Goal: Task Accomplishment & Management: Manage account settings

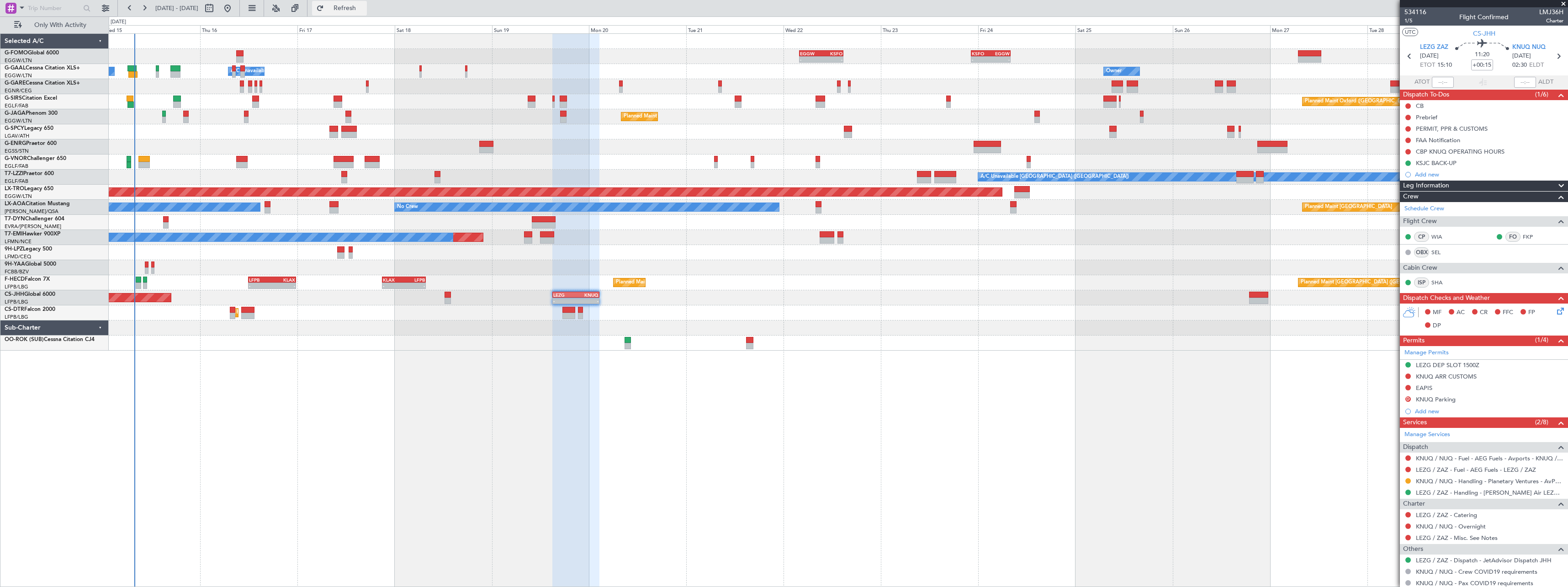
click at [364, 10] on span "Refresh" at bounding box center [344, 8] width 38 height 6
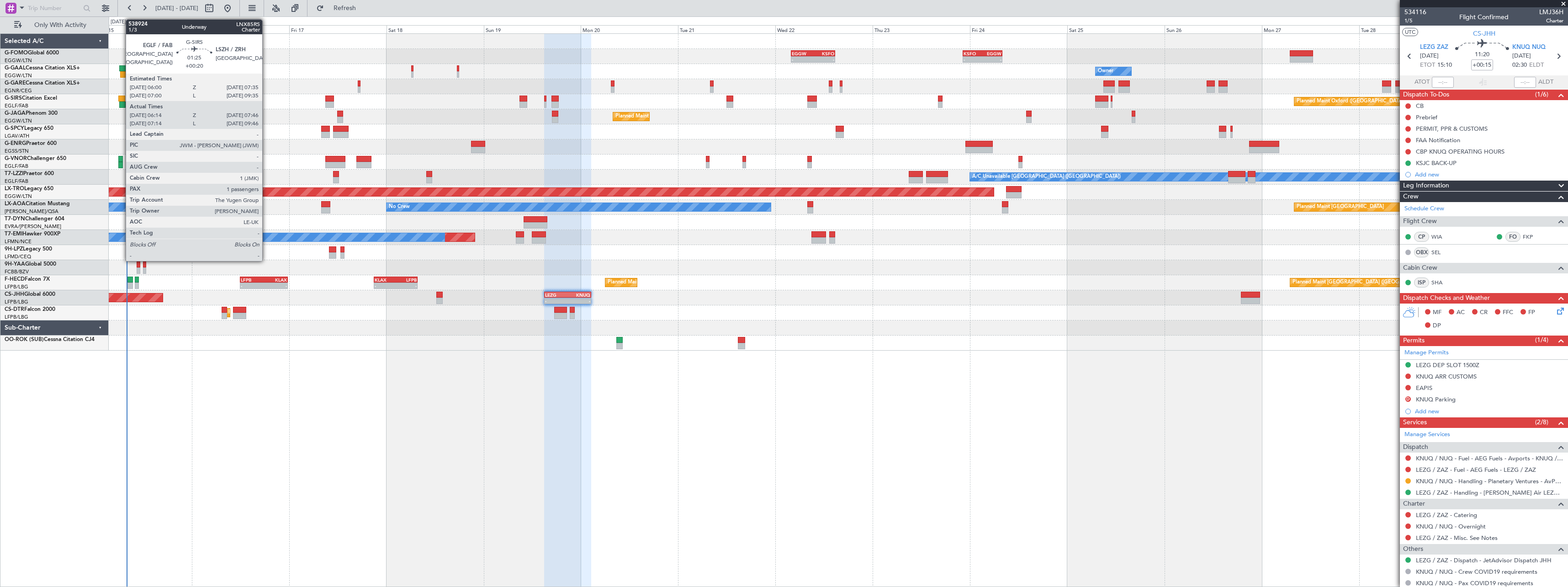
click at [121, 99] on div at bounding box center [122, 99] width 7 height 6
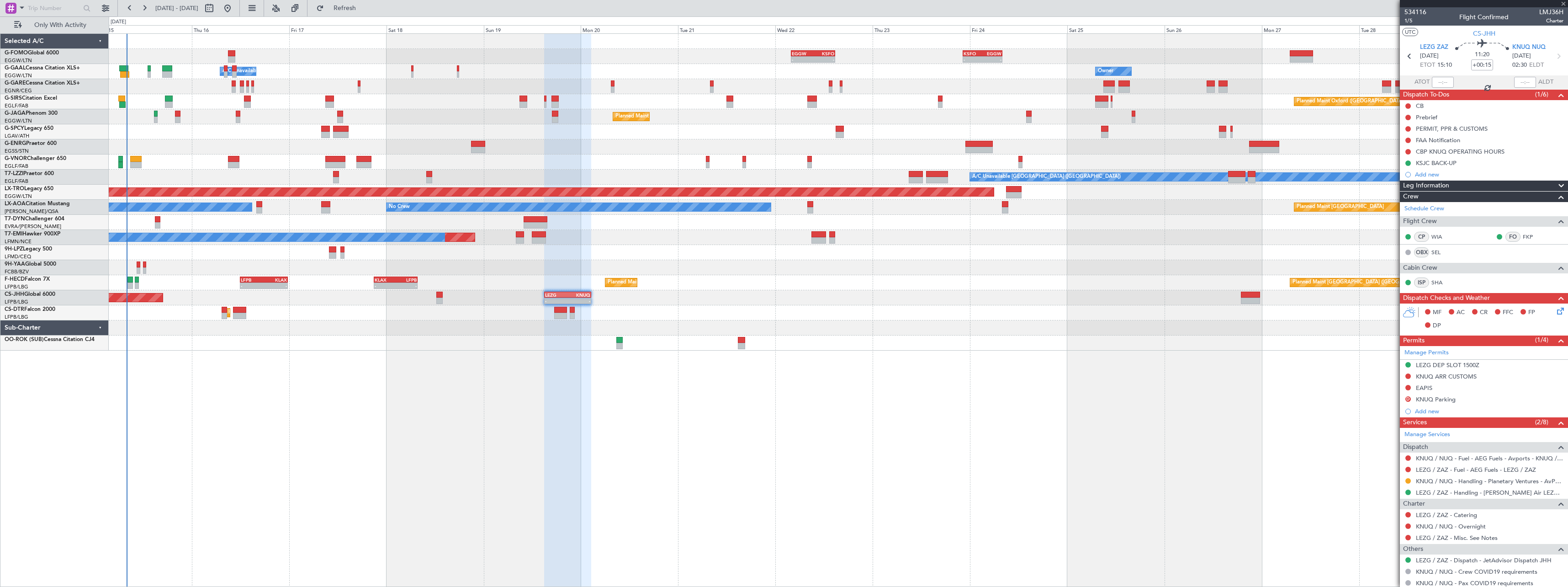
type input "+00:20"
type input "06:14"
type input "07:36"
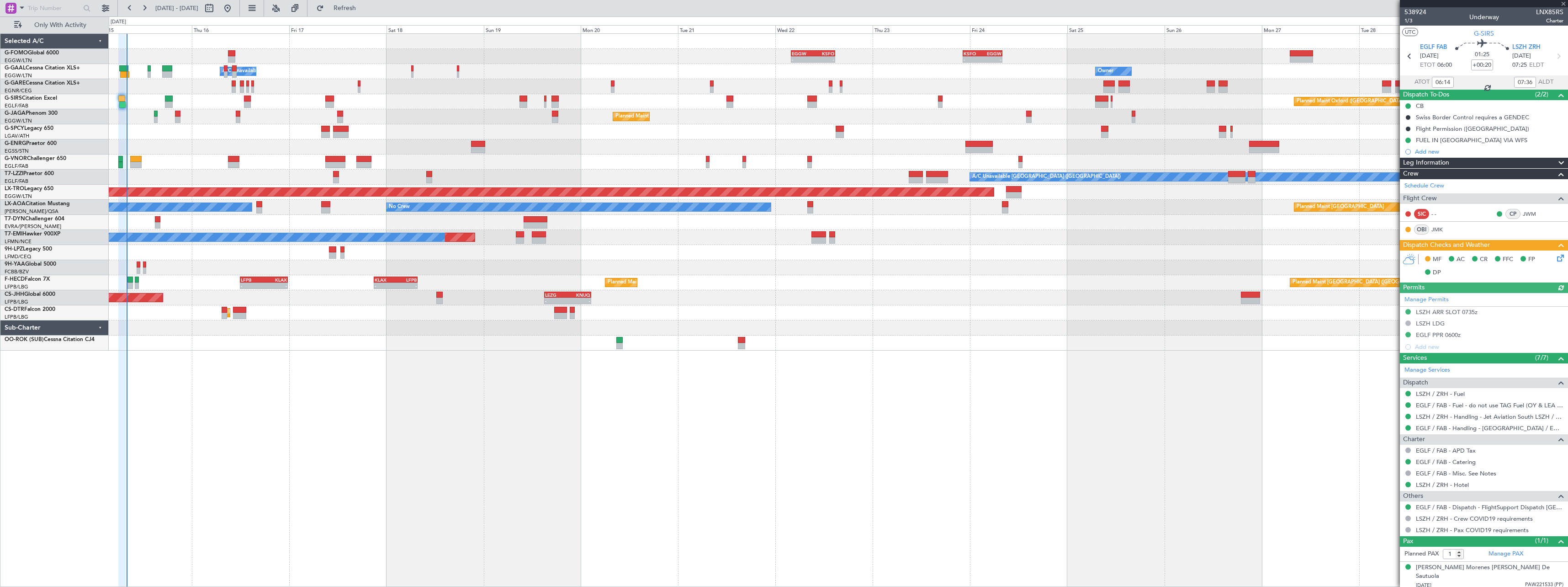
click at [1560, 258] on icon at bounding box center [1559, 256] width 7 height 7
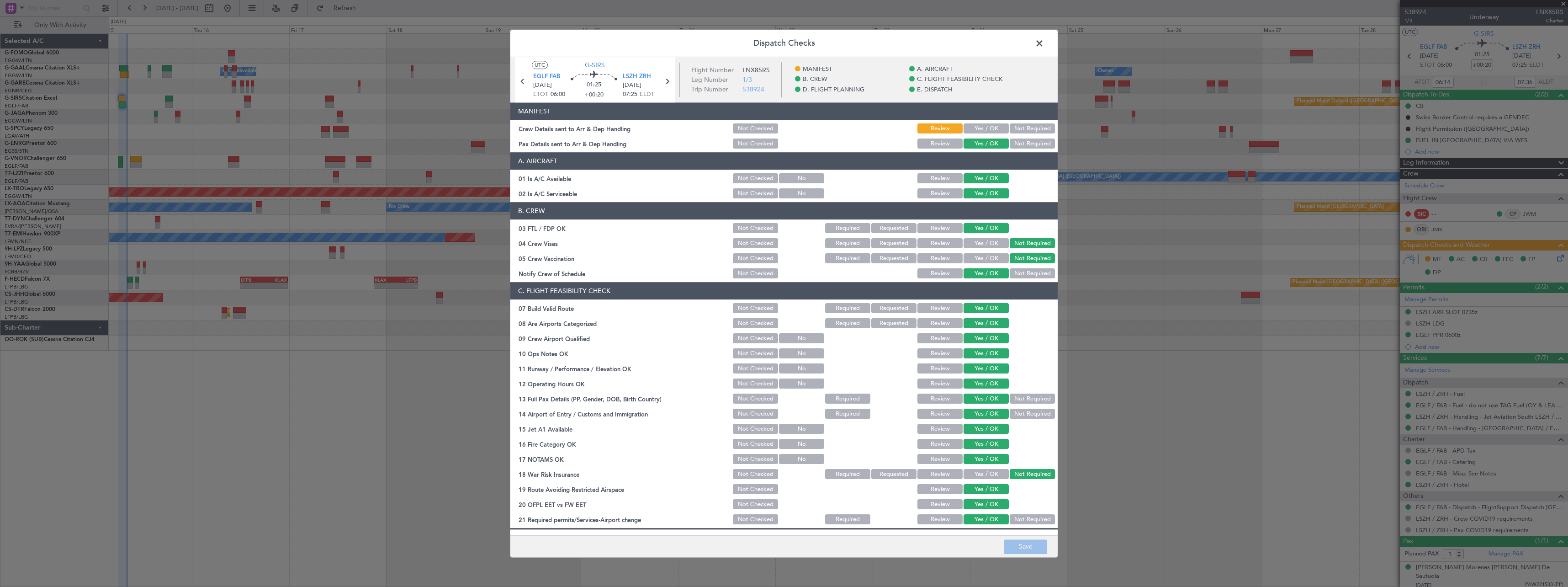
click at [985, 127] on button "Yes / OK" at bounding box center [986, 129] width 45 height 10
click at [1040, 544] on button "Save" at bounding box center [1026, 547] width 43 height 15
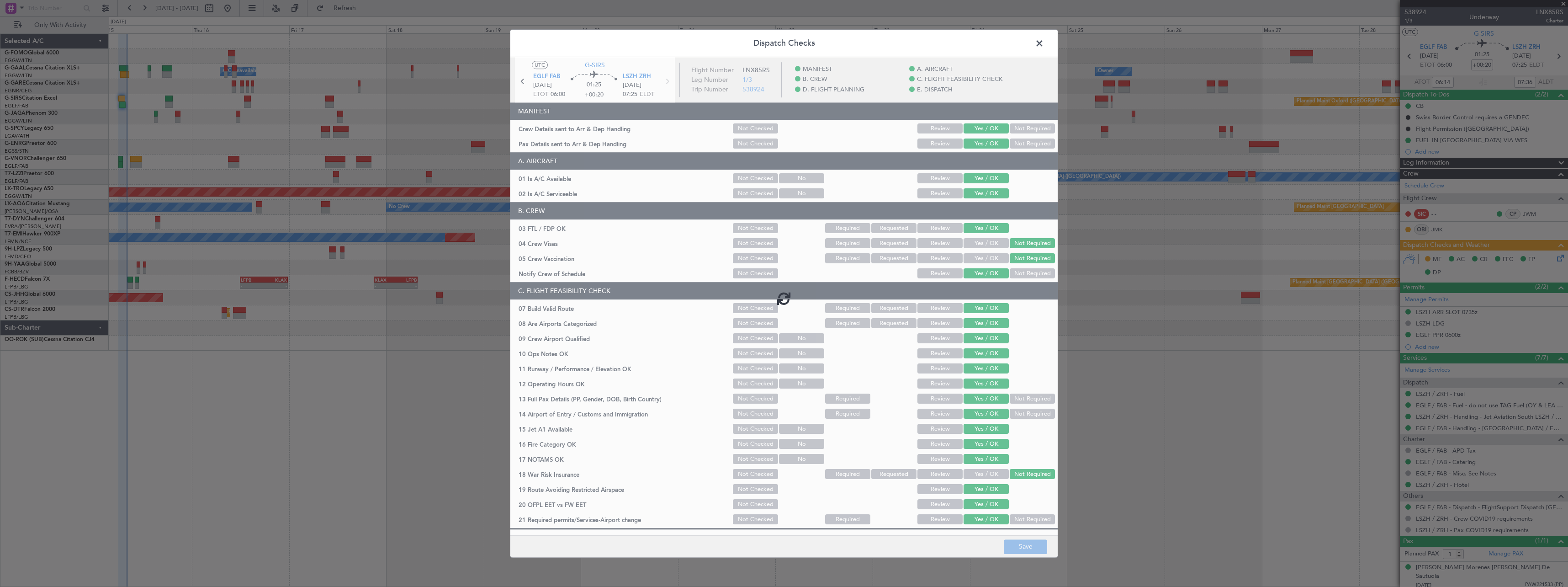
click at [1044, 39] on span at bounding box center [1044, 46] width 0 height 19
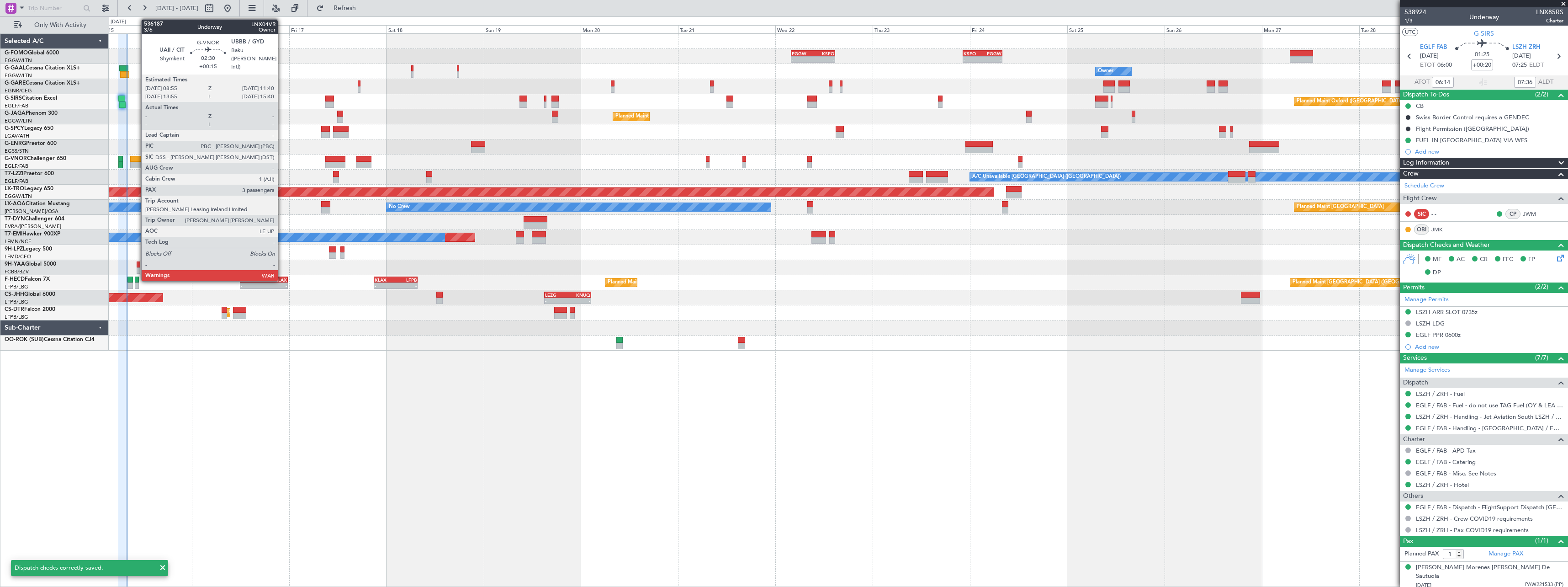
click at [137, 158] on div at bounding box center [136, 159] width 12 height 6
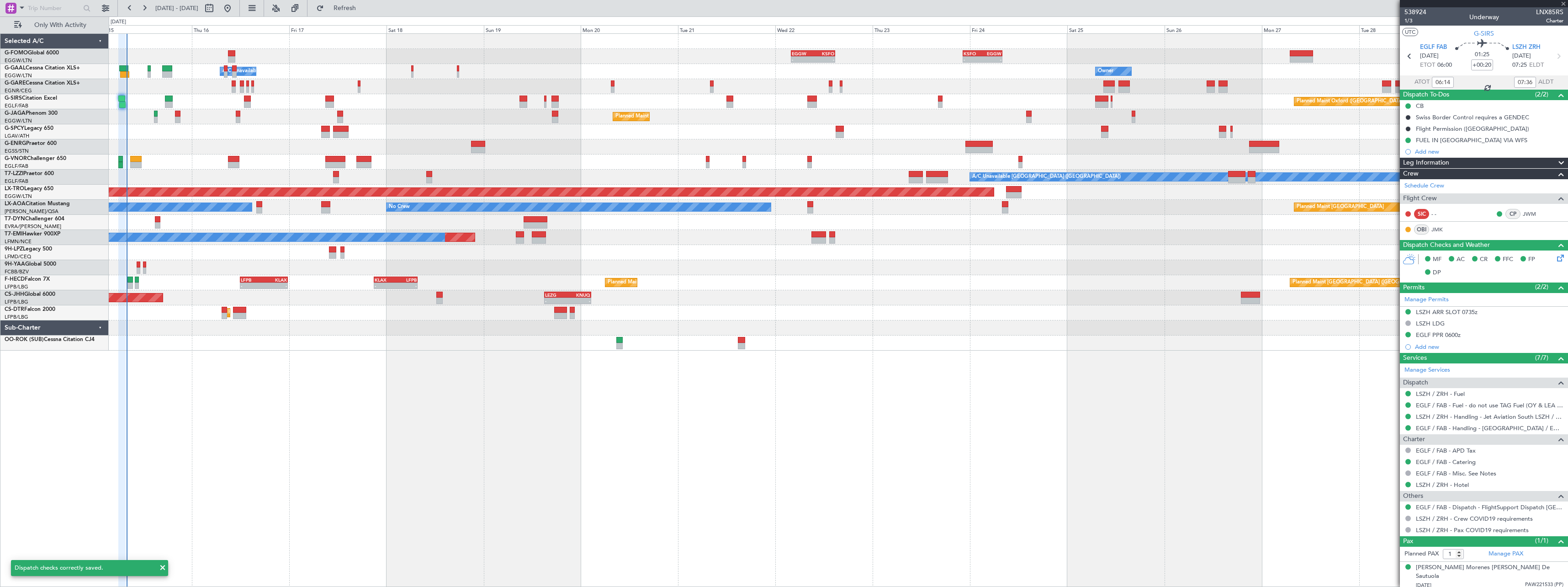
type input "+00:15"
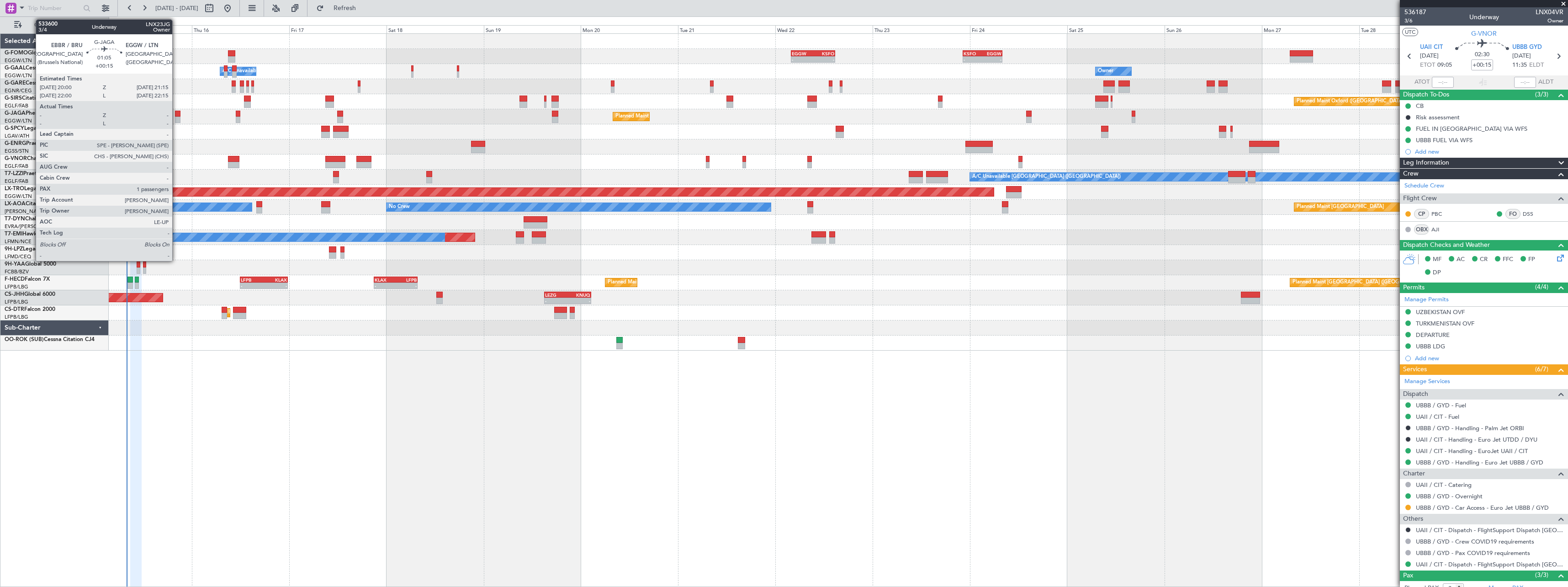
click at [176, 113] on div at bounding box center [178, 114] width 5 height 6
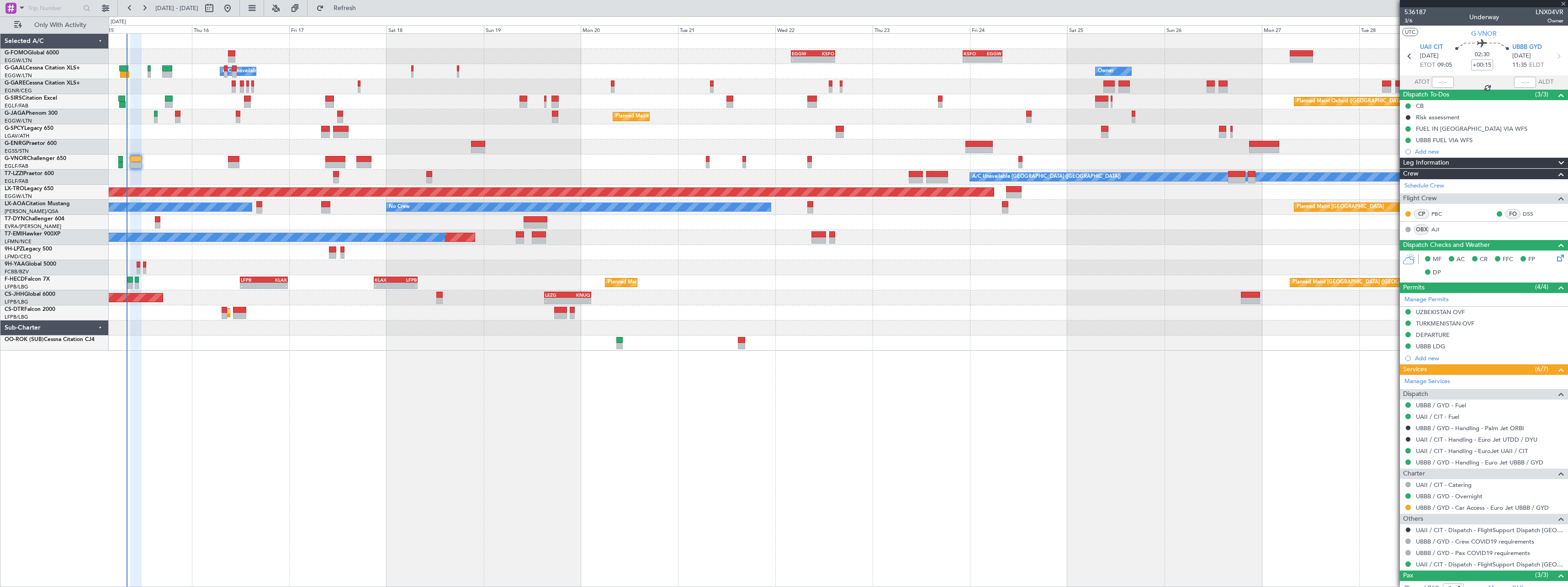
type input "1"
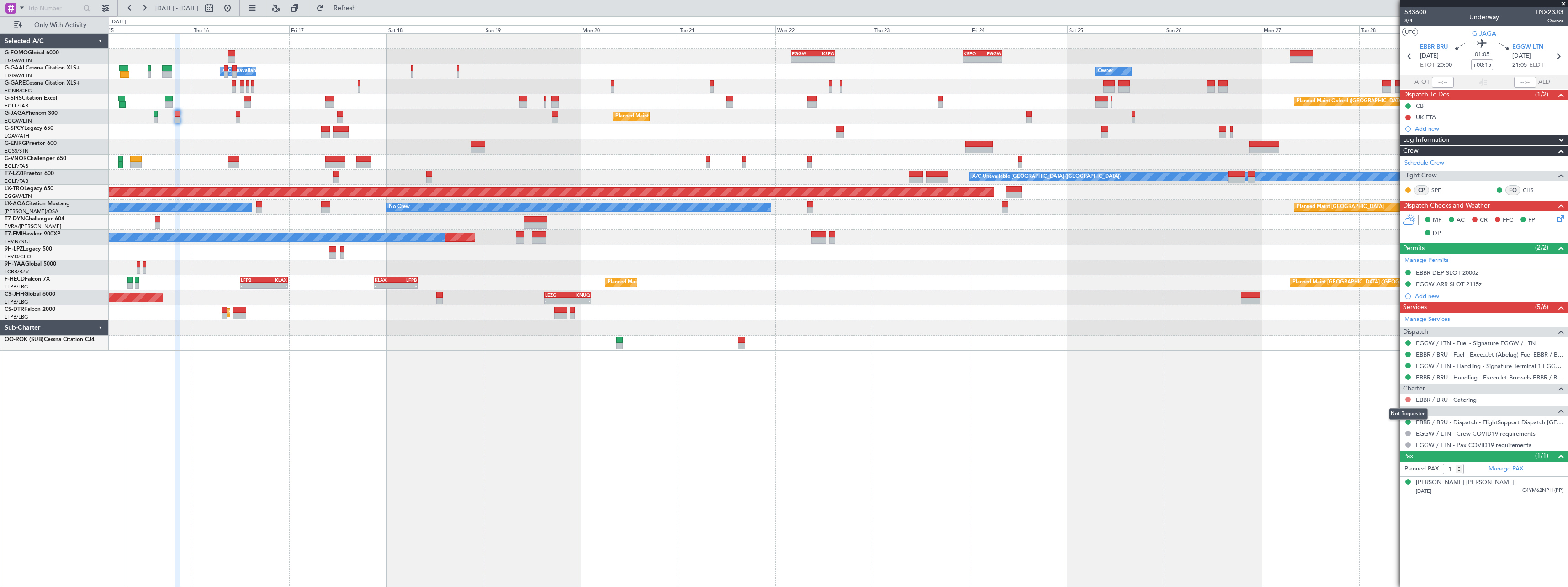
click at [1409, 400] on button at bounding box center [1407, 399] width 5 height 5
click at [1386, 411] on span "Not Required" at bounding box center [1386, 412] width 36 height 9
click at [1559, 215] on icon at bounding box center [1559, 217] width 7 height 7
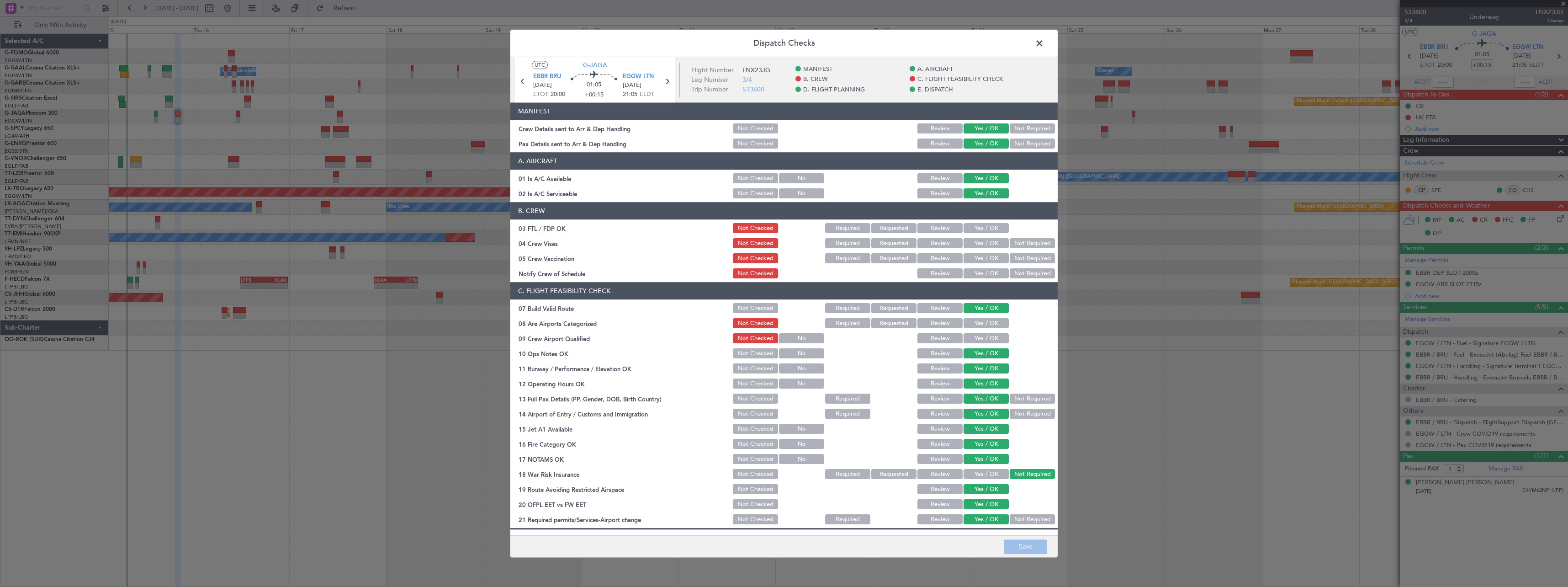
click at [1044, 43] on span at bounding box center [1044, 46] width 0 height 19
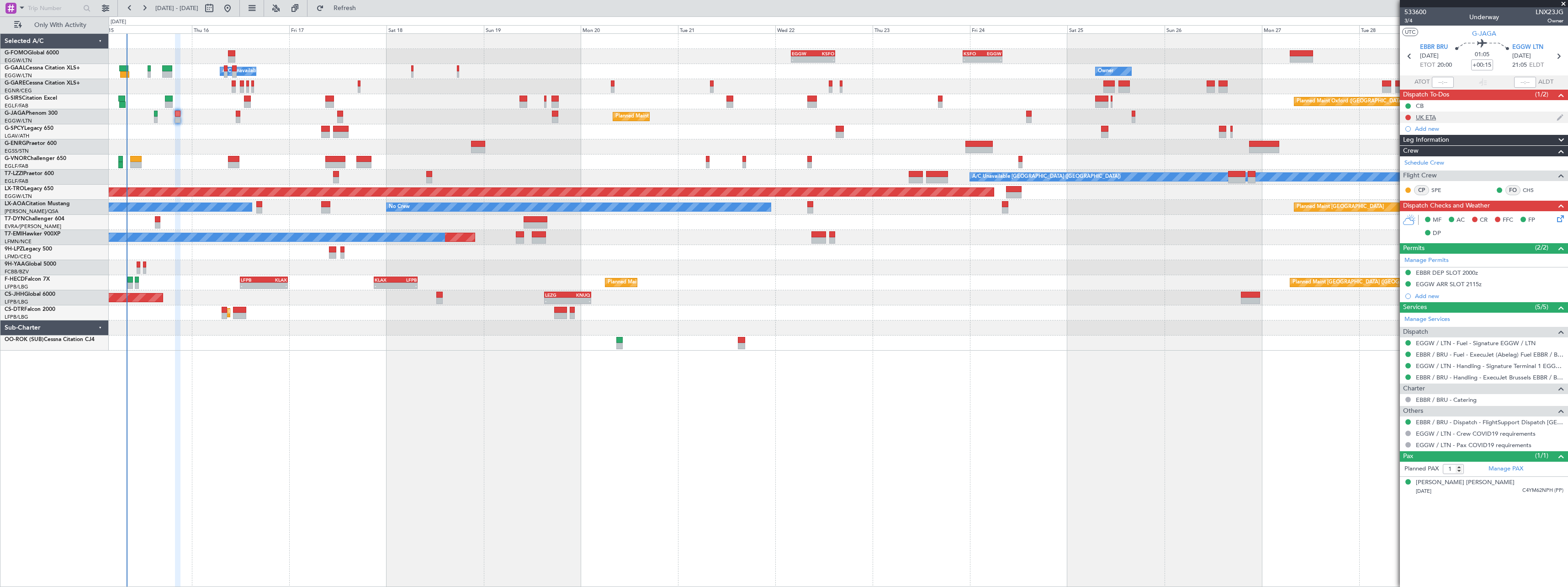
click at [1428, 115] on div "UK ETA" at bounding box center [1426, 117] width 20 height 8
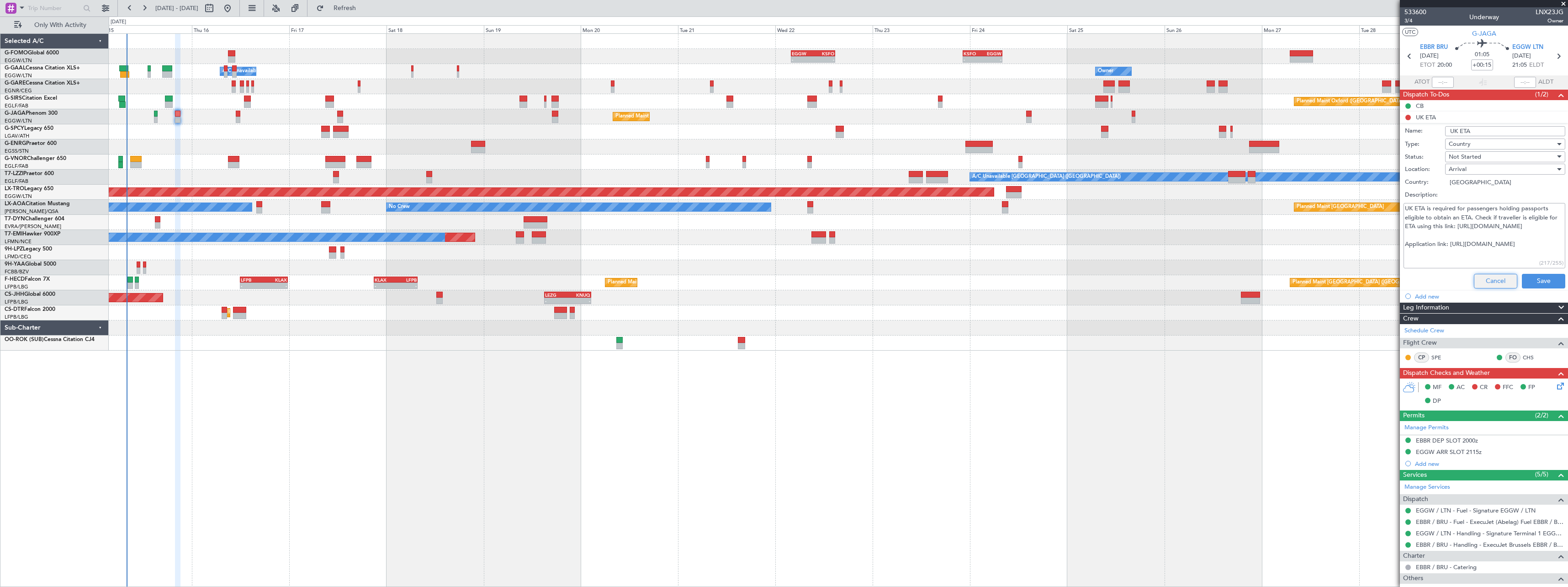
click at [1486, 282] on button "Cancel" at bounding box center [1496, 281] width 43 height 15
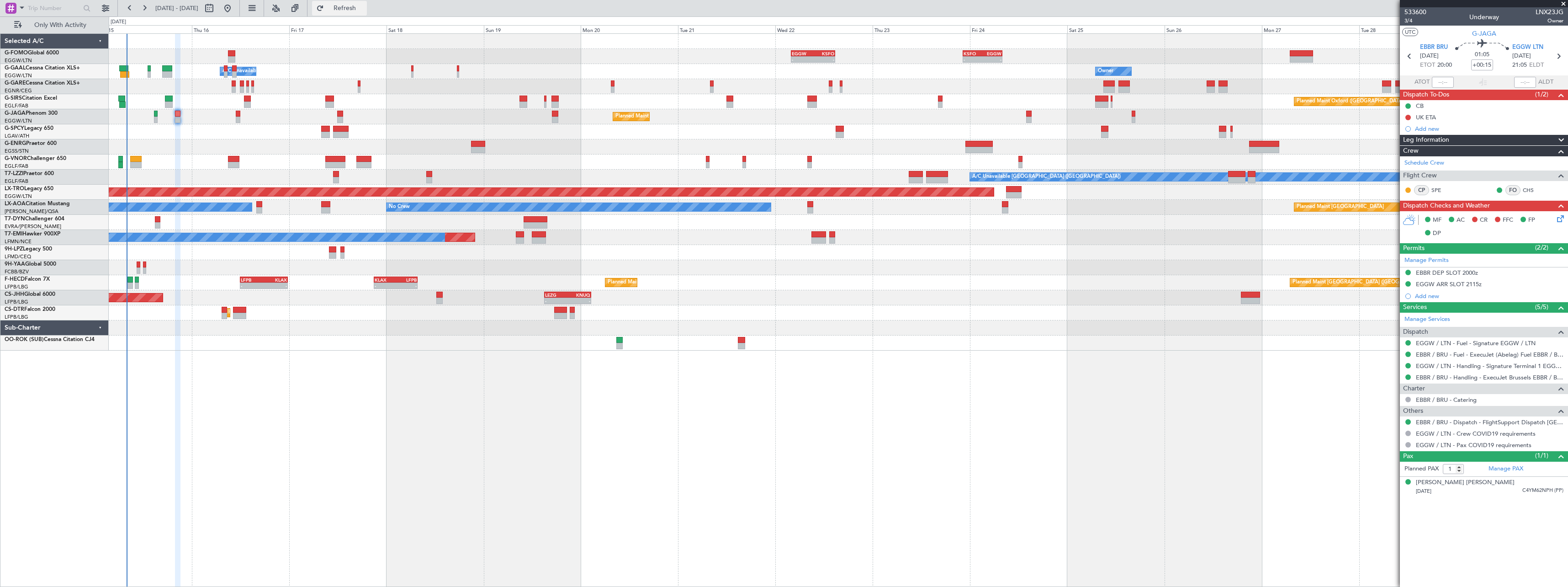
click at [364, 5] on span "Refresh" at bounding box center [344, 8] width 38 height 6
click at [364, 6] on span "Refresh" at bounding box center [344, 8] width 38 height 6
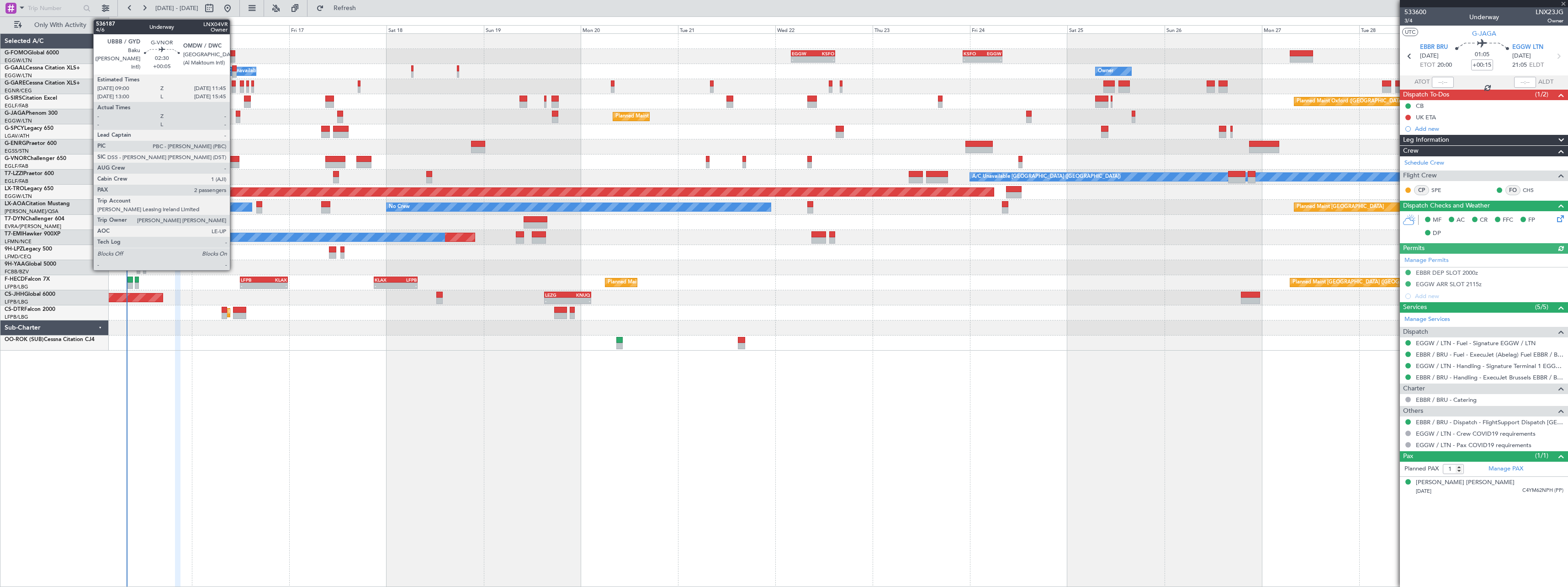
click at [234, 160] on div at bounding box center [234, 159] width 12 height 6
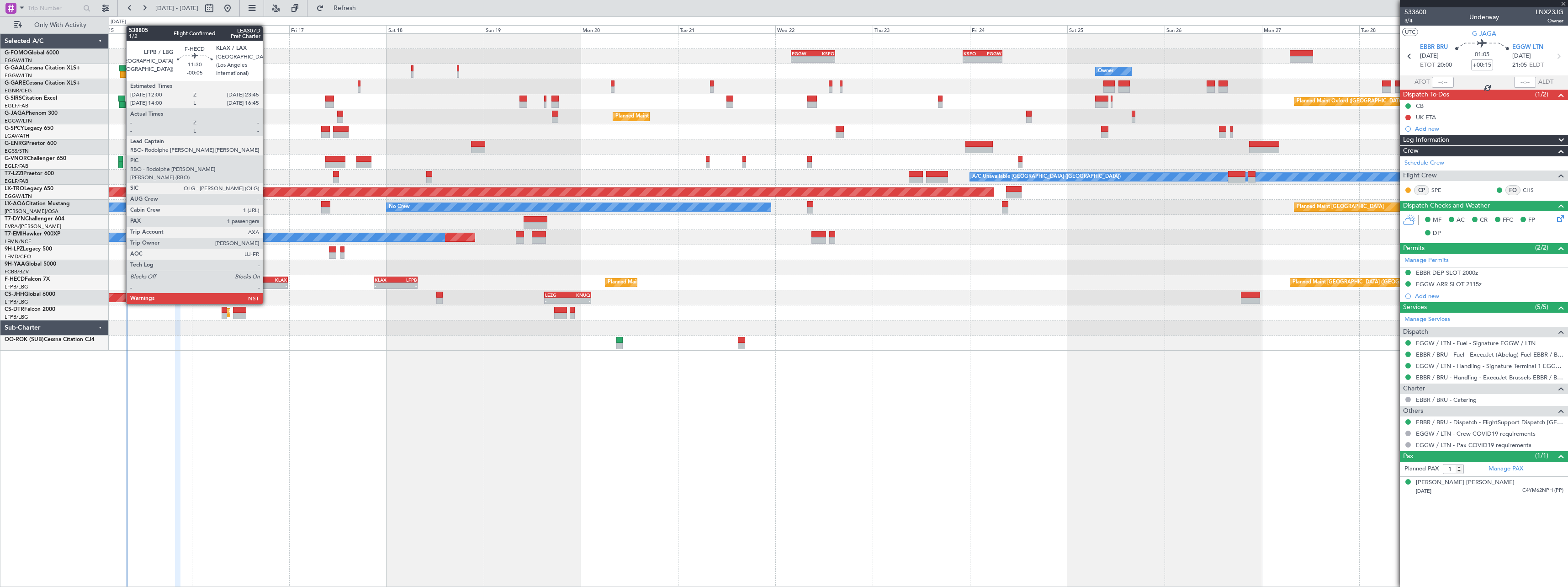
type input "+00:05"
type input "2"
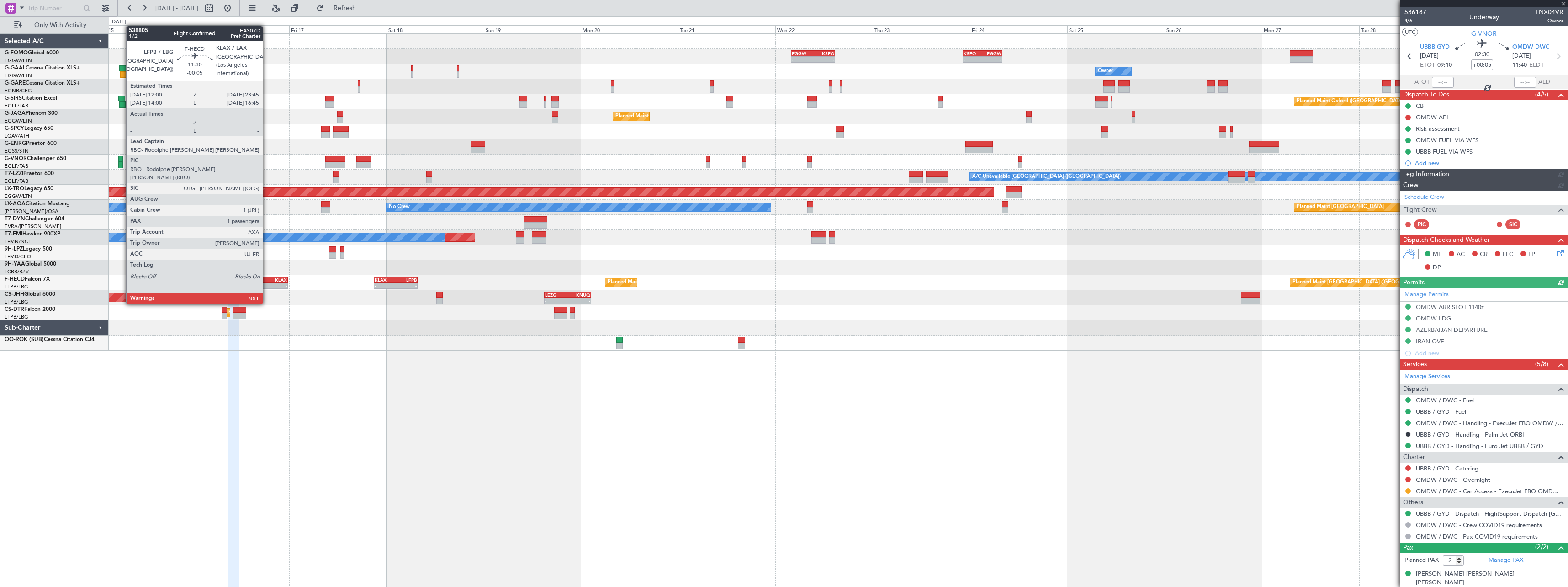
click at [267, 279] on div "KLAX" at bounding box center [275, 280] width 22 height 5
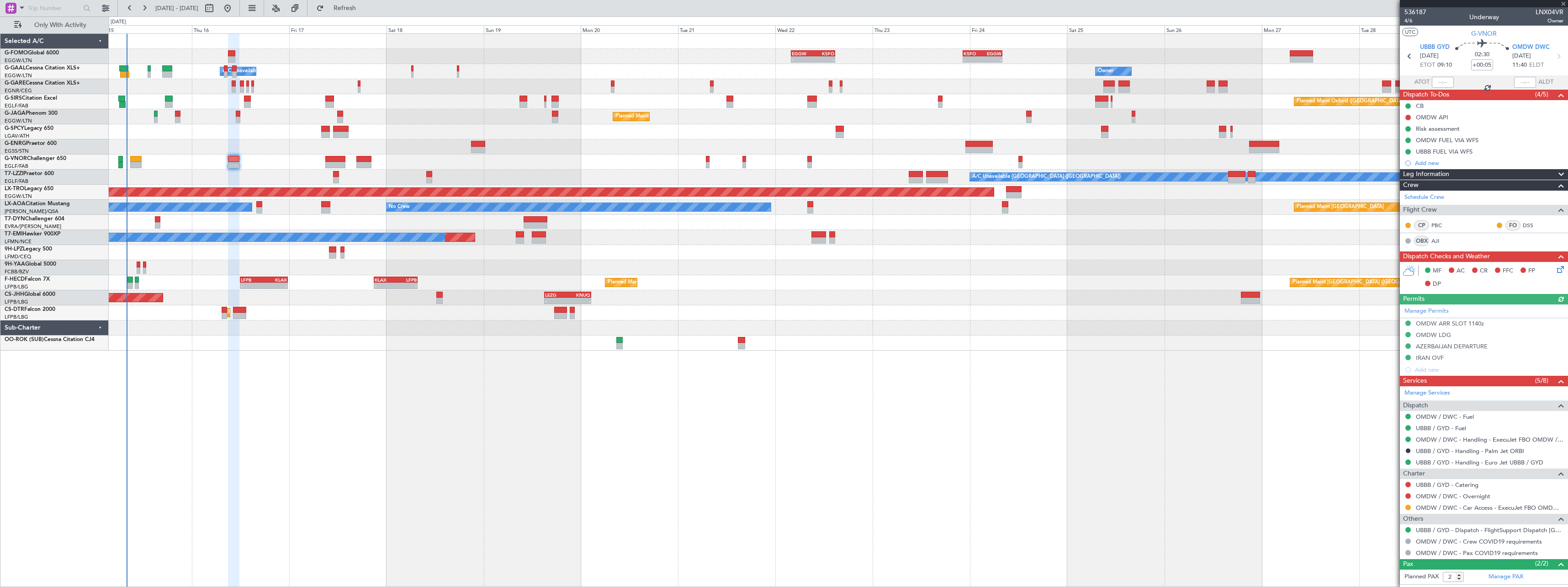
type input "-00:05"
type input "1"
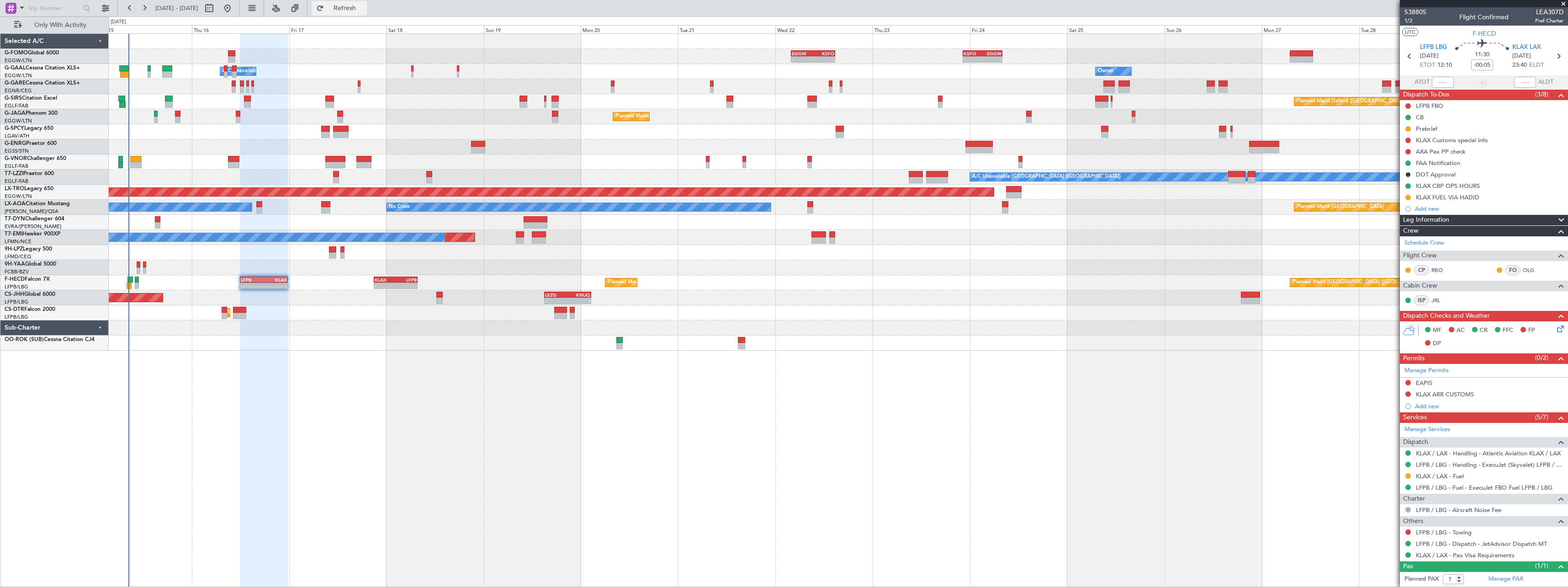
click at [367, 3] on button "Refresh" at bounding box center [339, 8] width 55 height 15
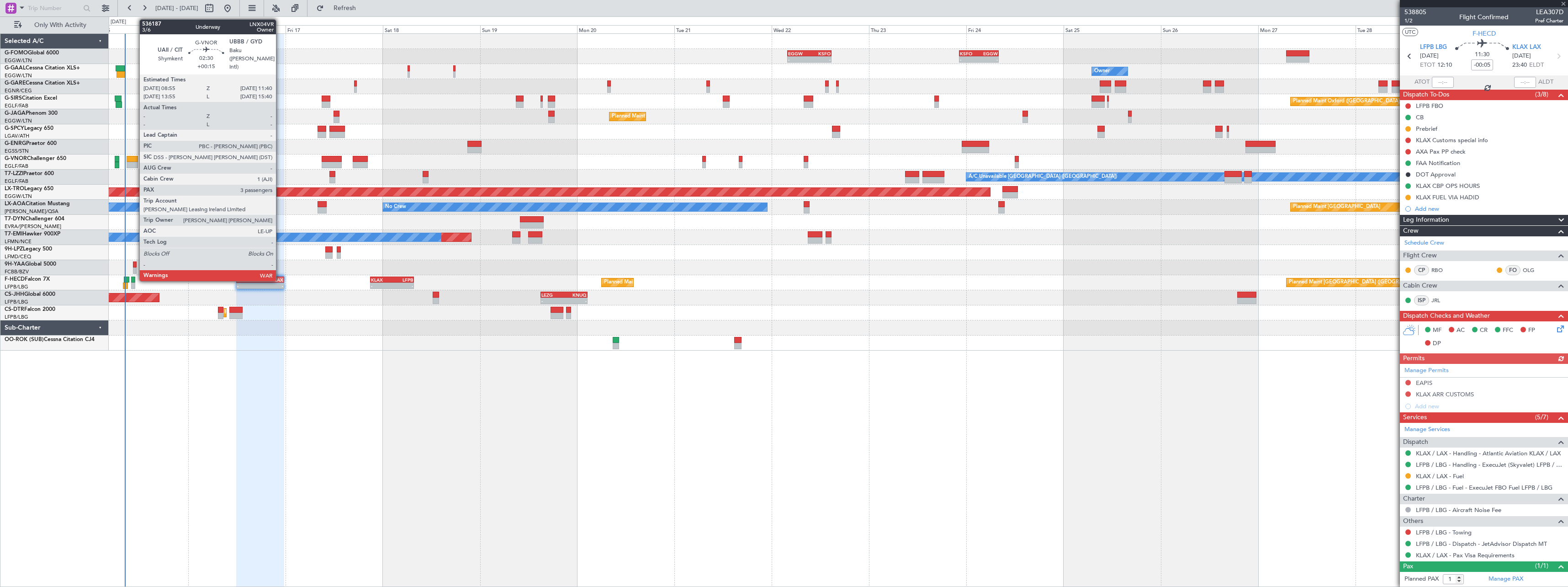
click at [135, 159] on div at bounding box center [132, 159] width 12 height 6
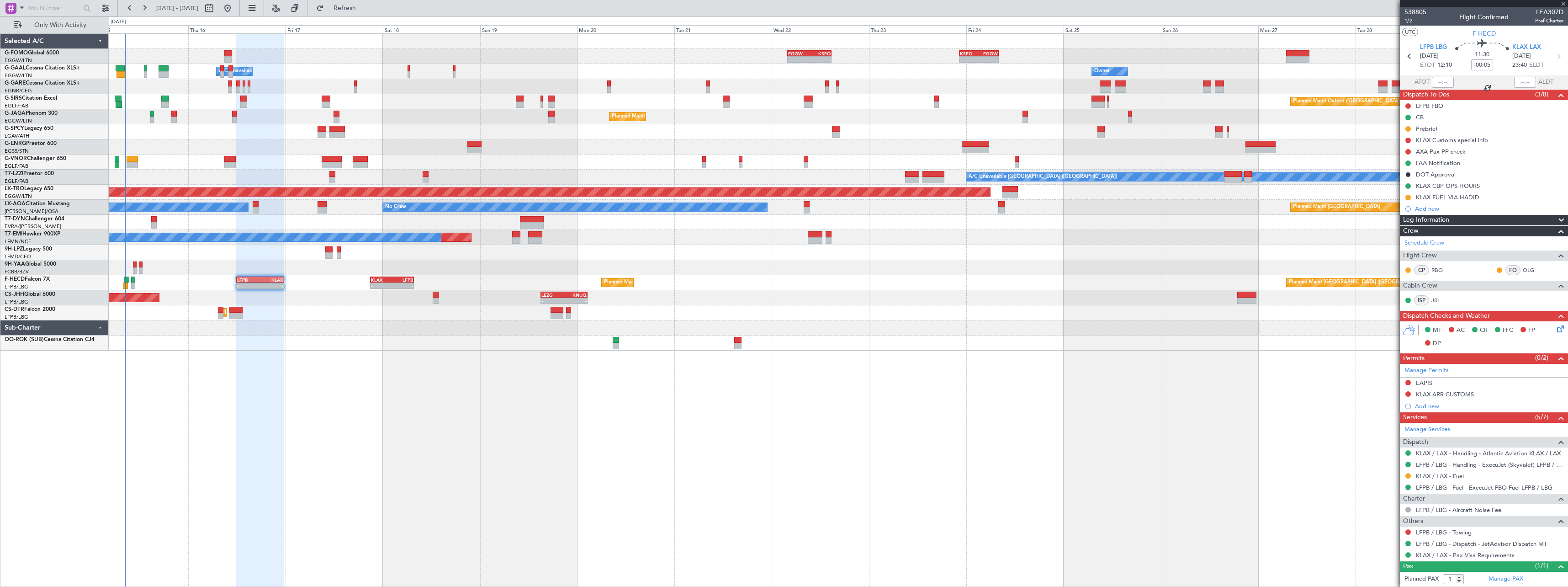
type input "+00:15"
type input "3"
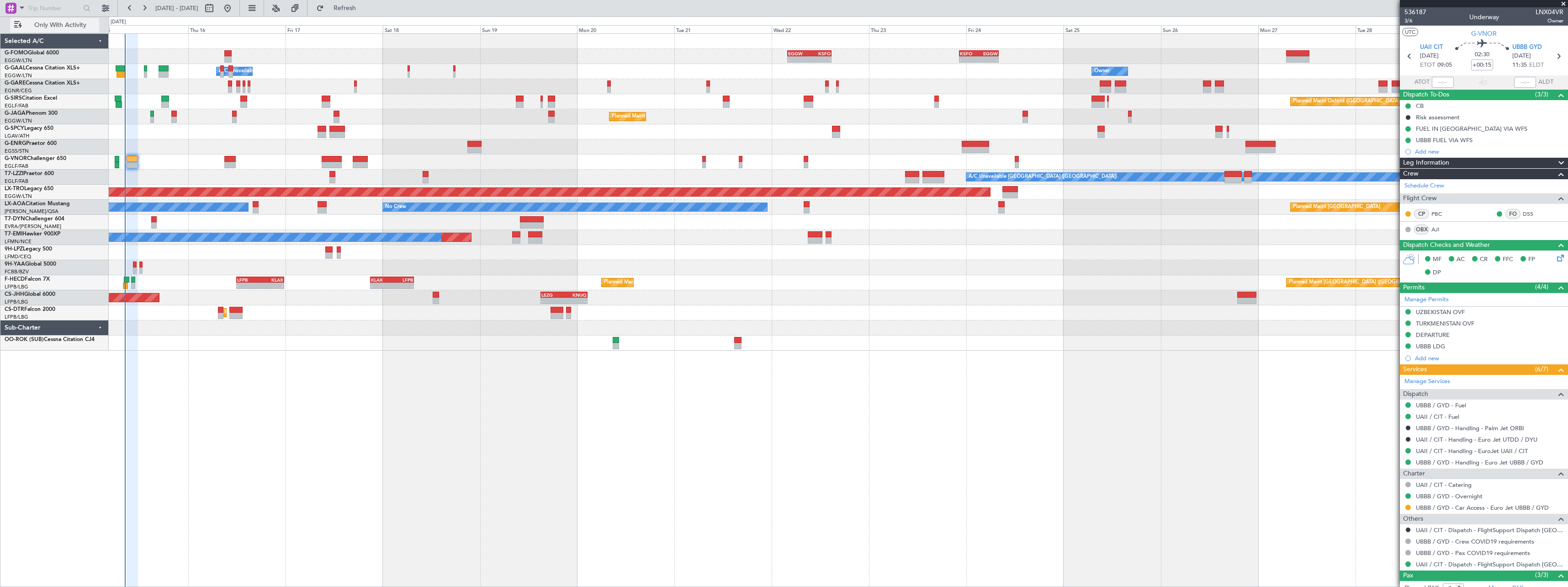
click at [53, 27] on span "Only With Activity" at bounding box center [61, 25] width 73 height 6
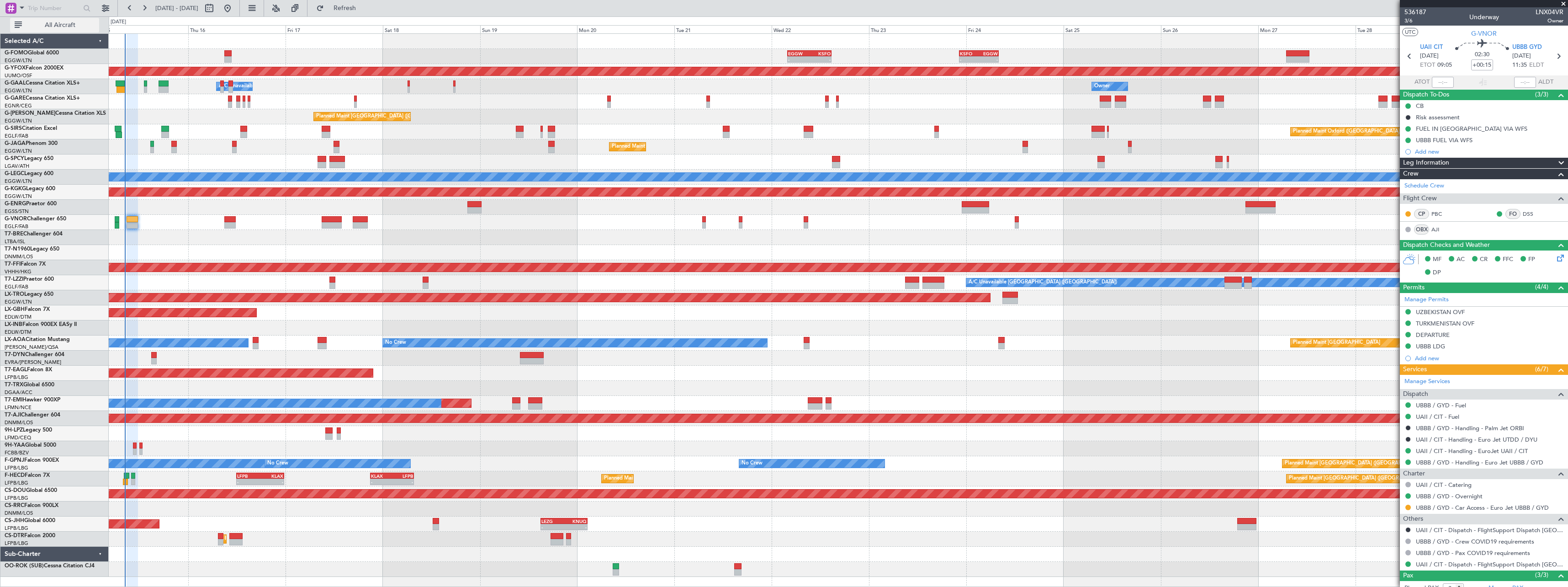
click at [53, 27] on span "All Aircraft" at bounding box center [61, 25] width 73 height 6
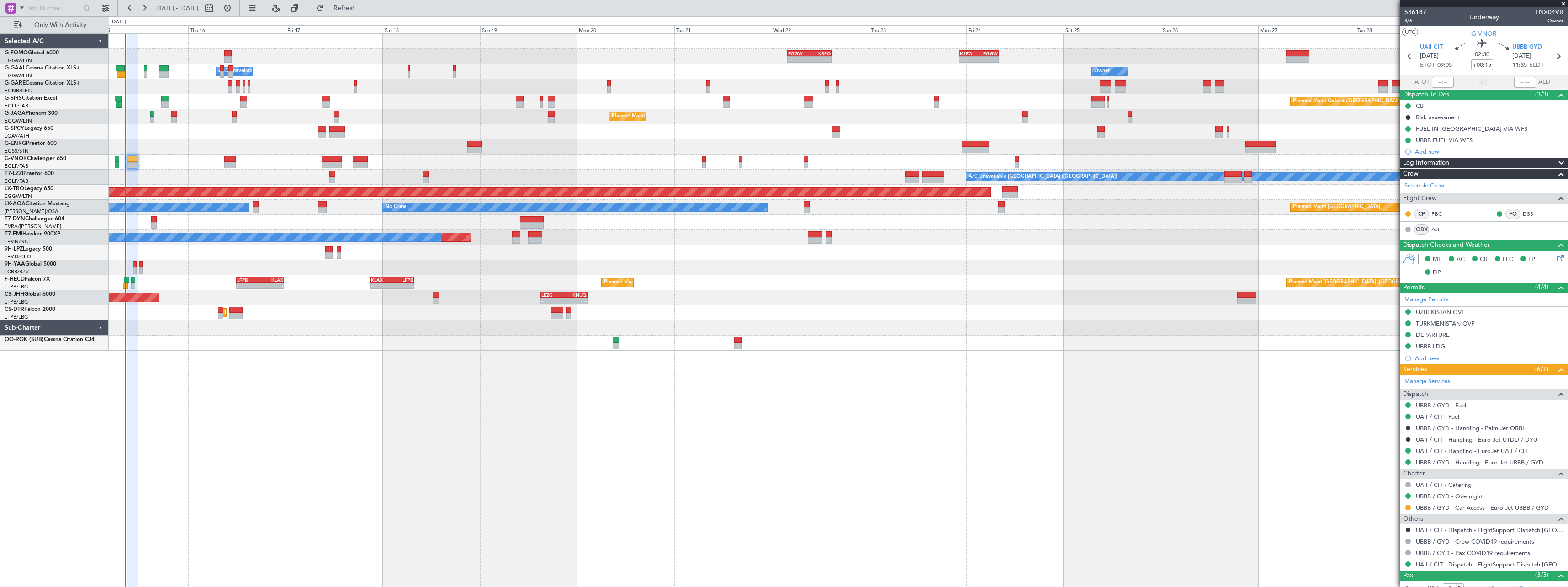
click at [626, 434] on div "- - EGGW 03:55 Z KSFO 14:45 Z - - KSFO 22:15 Z EGGW 08:00 Z Owner Owner A/C Una…" at bounding box center [838, 310] width 1459 height 554
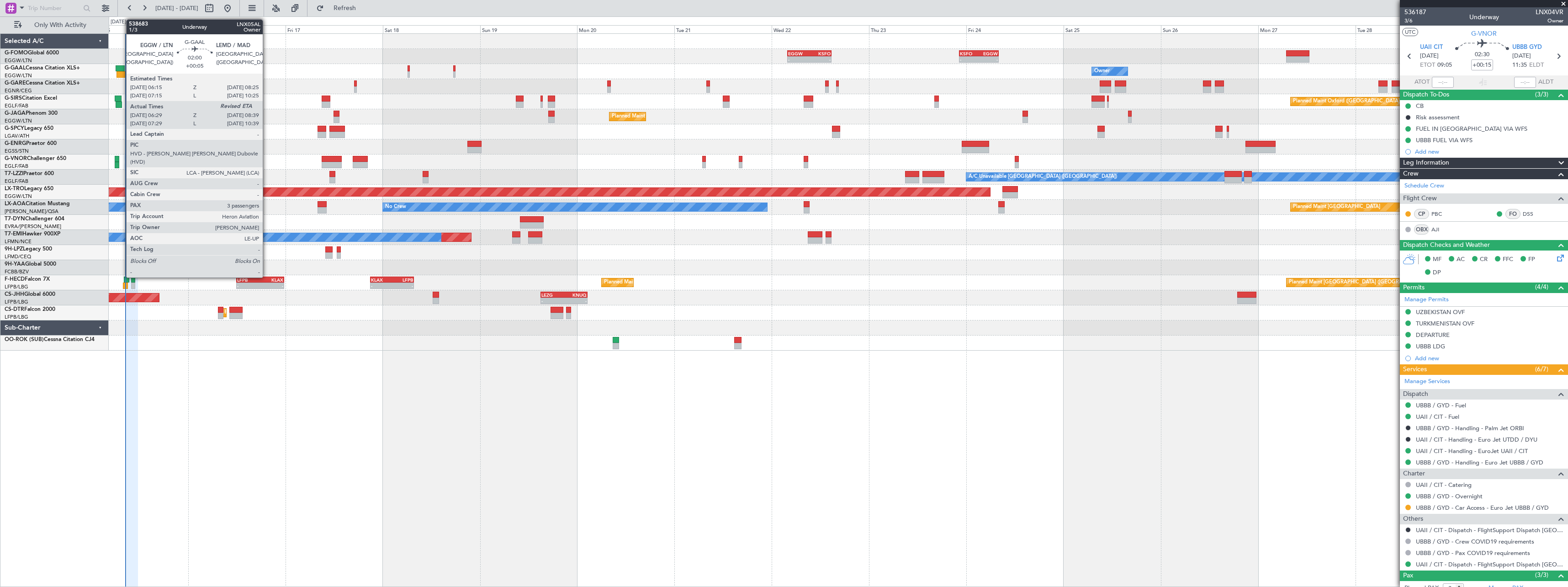
click at [122, 73] on div at bounding box center [121, 75] width 9 height 6
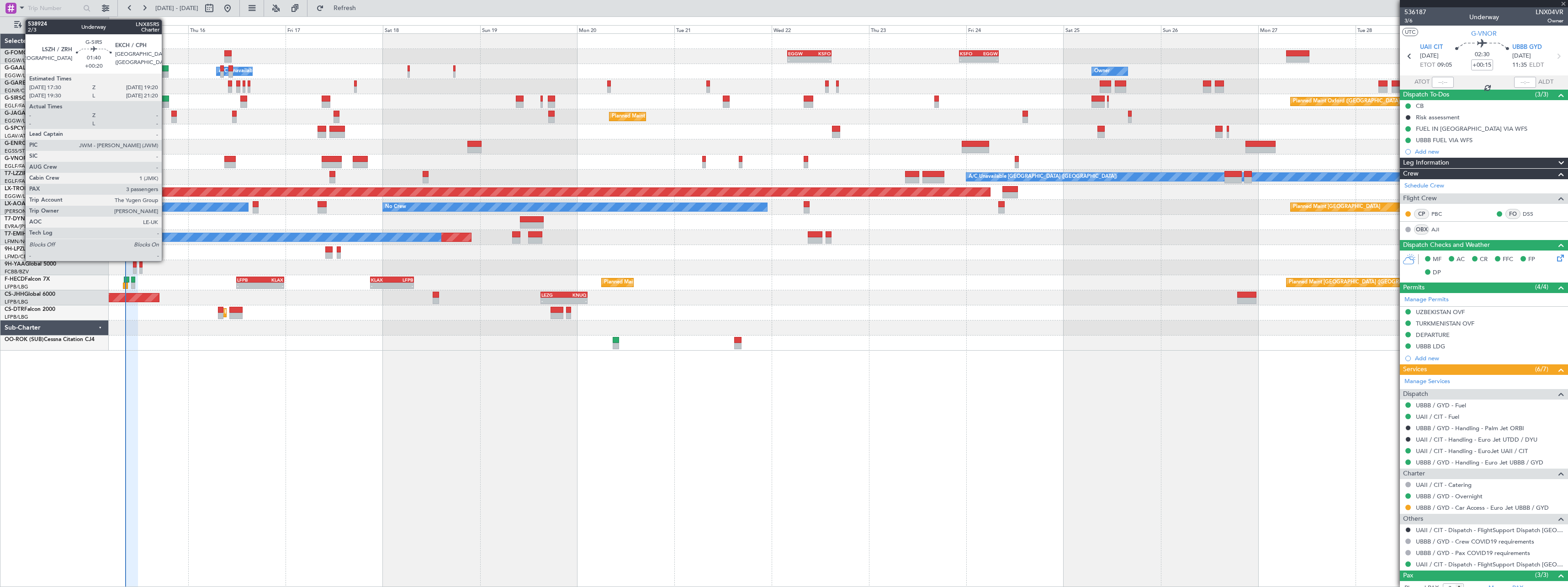
type input "+00:05"
type input "06:29"
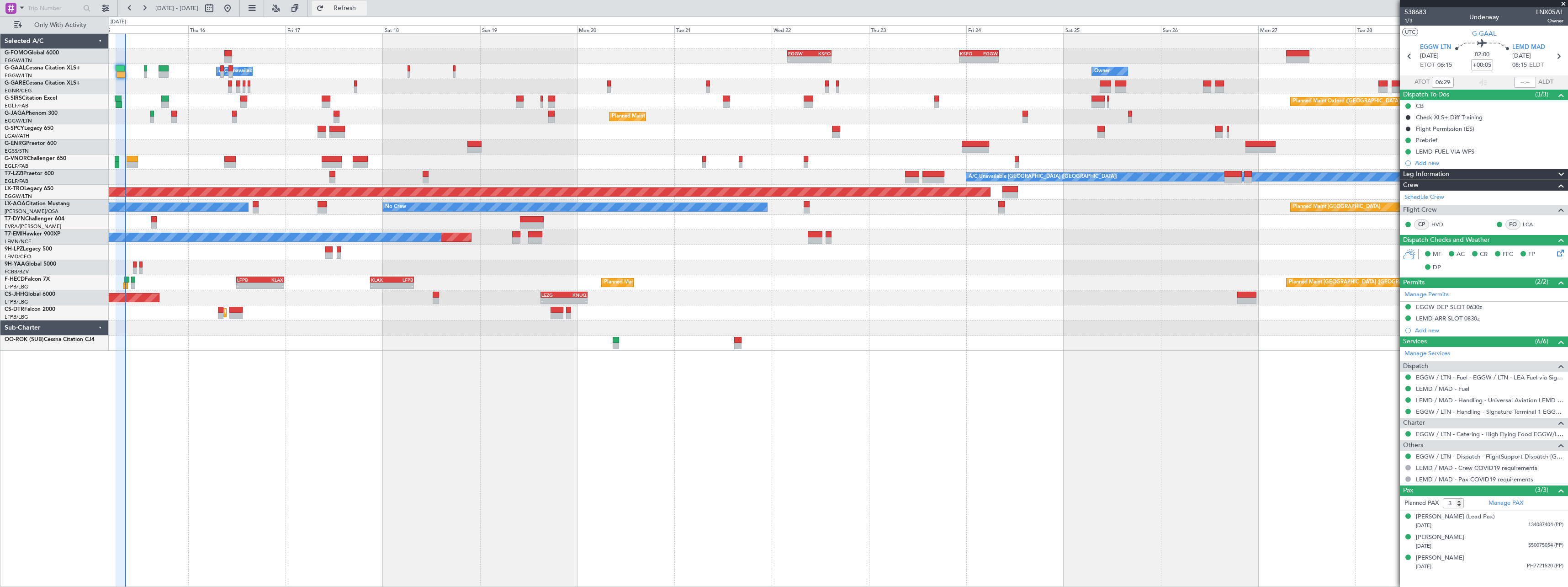
click at [364, 9] on span "Refresh" at bounding box center [344, 8] width 38 height 6
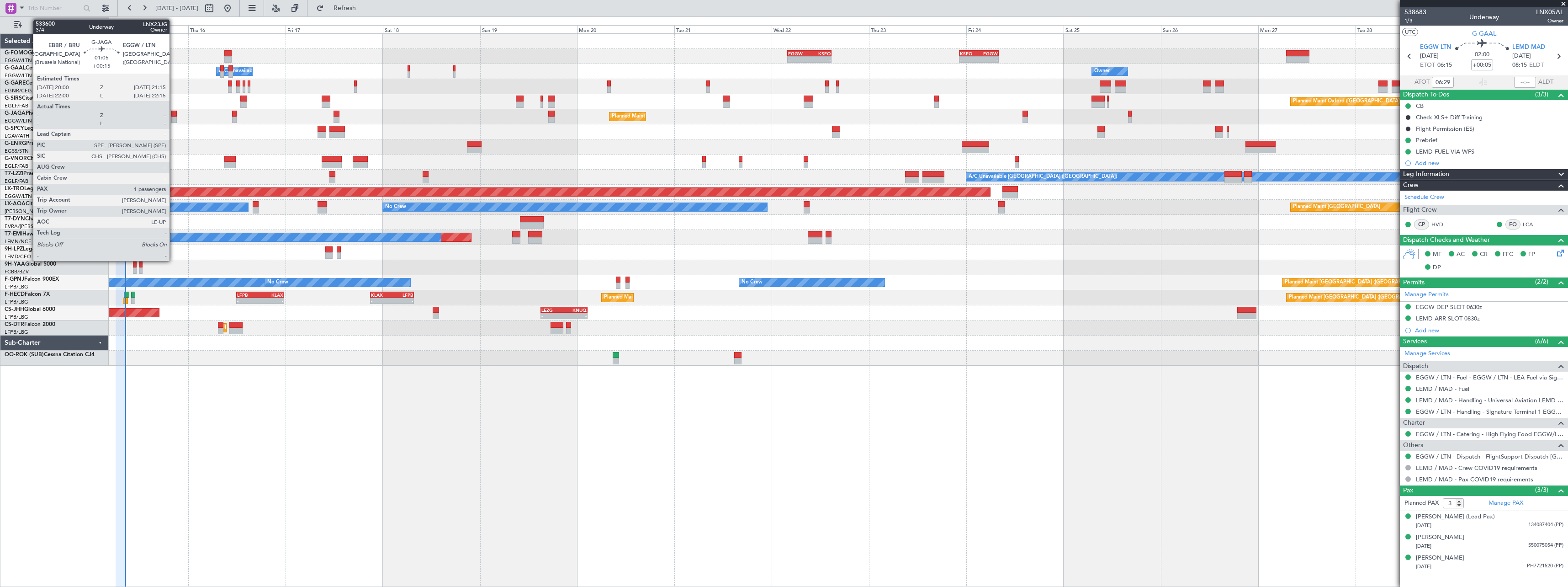
click at [174, 115] on div at bounding box center [174, 114] width 5 height 6
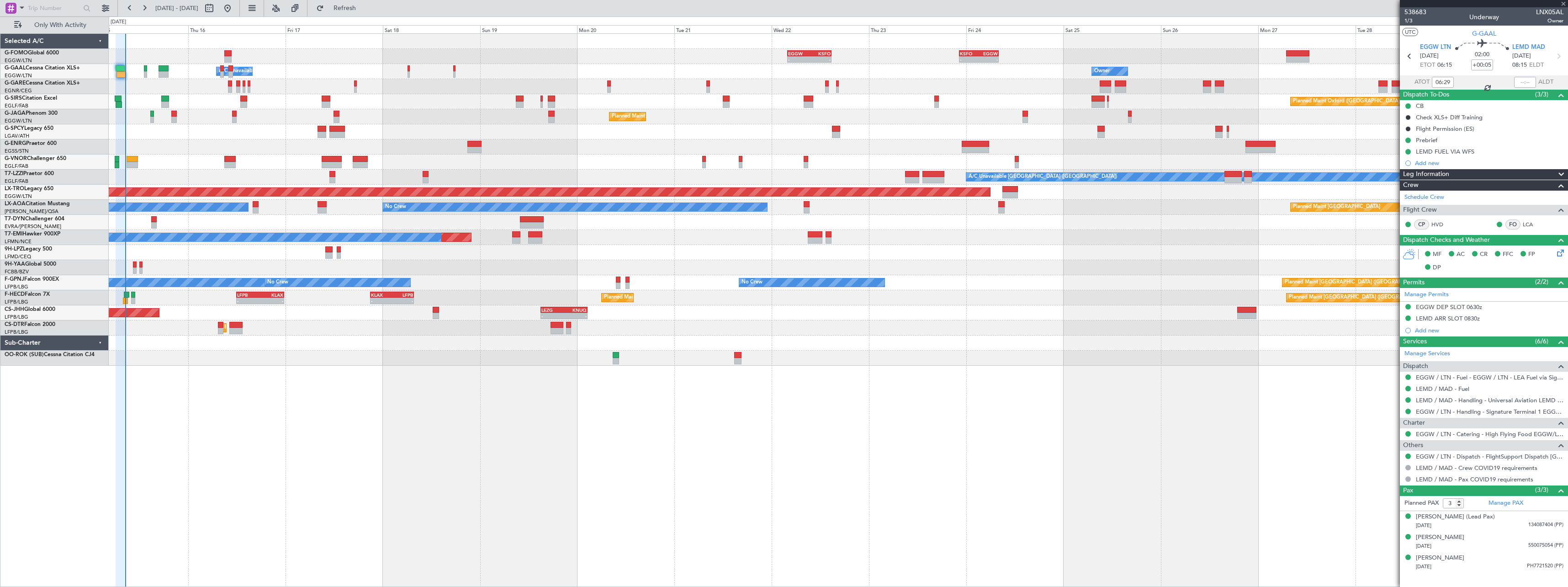
type input "+00:15"
type input "1"
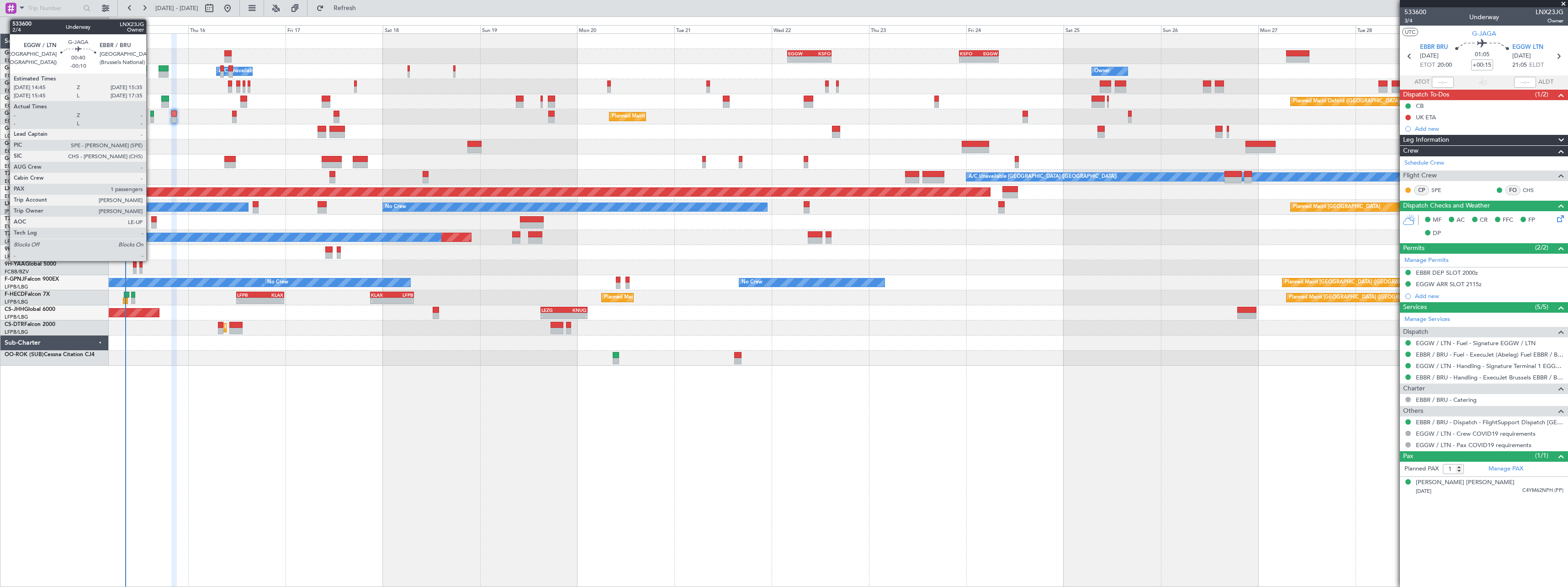
click at [151, 117] on div at bounding box center [152, 120] width 4 height 6
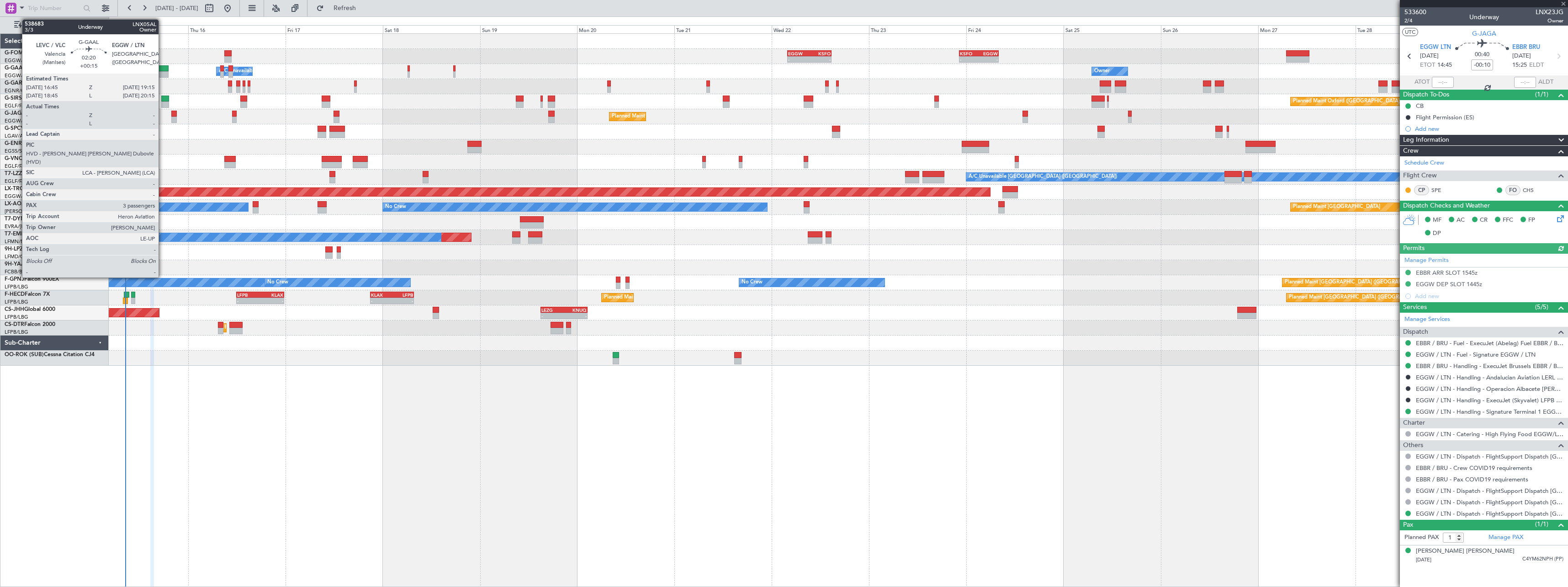
click at [163, 71] on div at bounding box center [164, 68] width 11 height 6
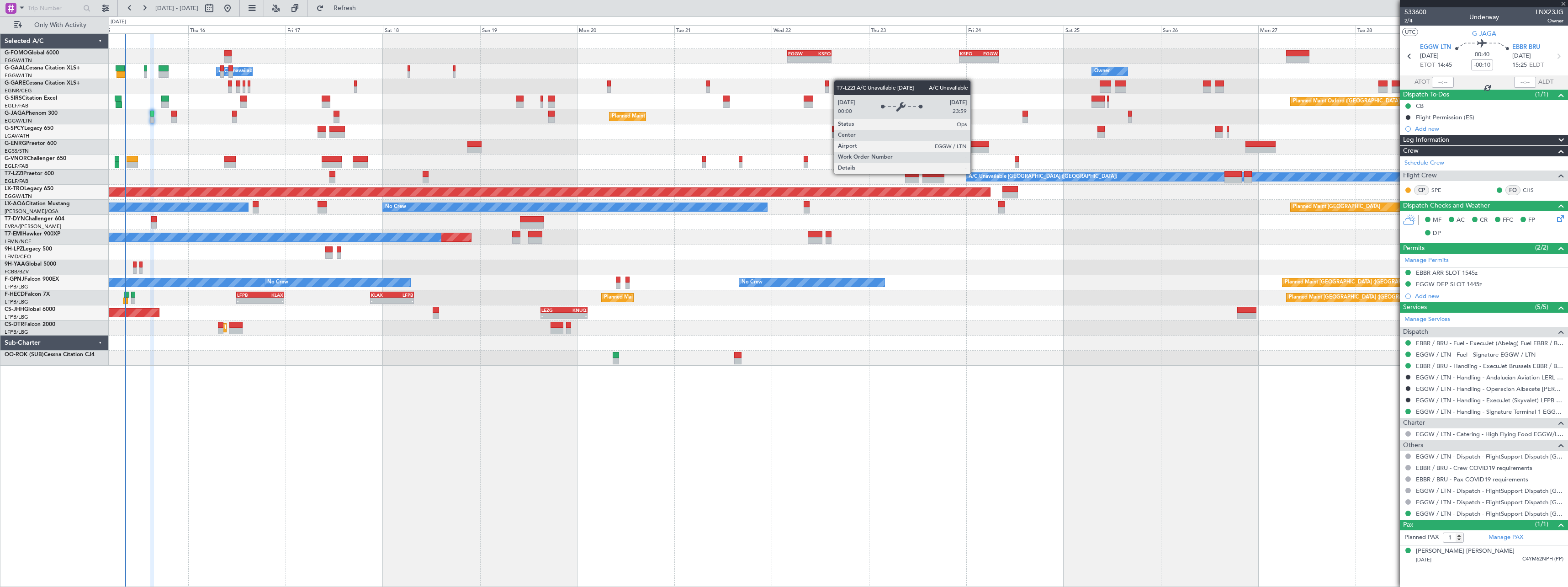
type input "+00:15"
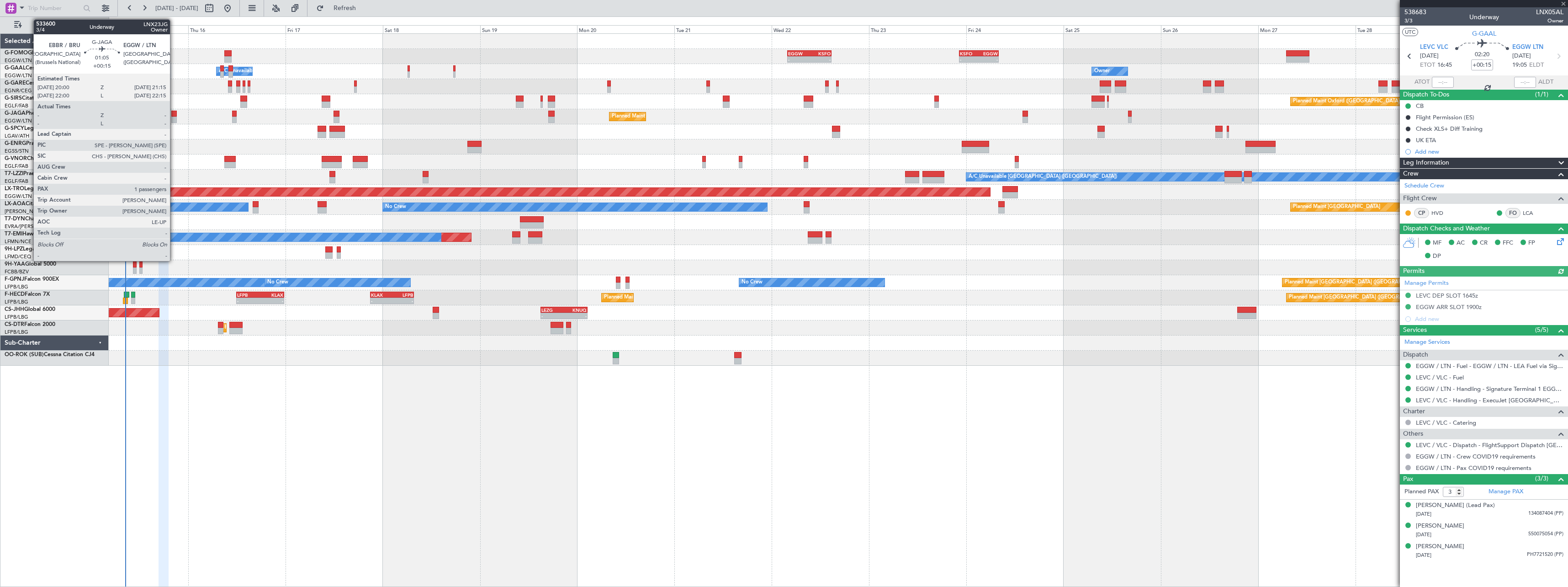
click at [174, 116] on div at bounding box center [174, 114] width 5 height 6
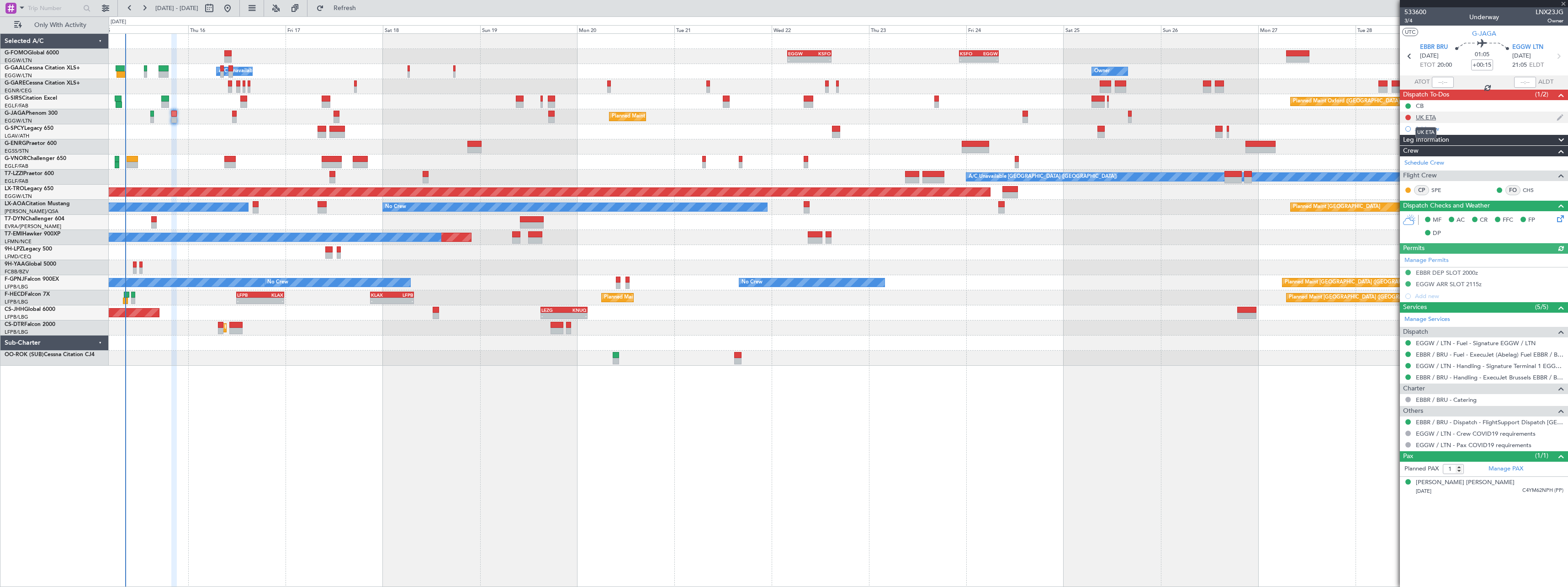
click at [1426, 116] on div "UK ETA" at bounding box center [1426, 117] width 20 height 8
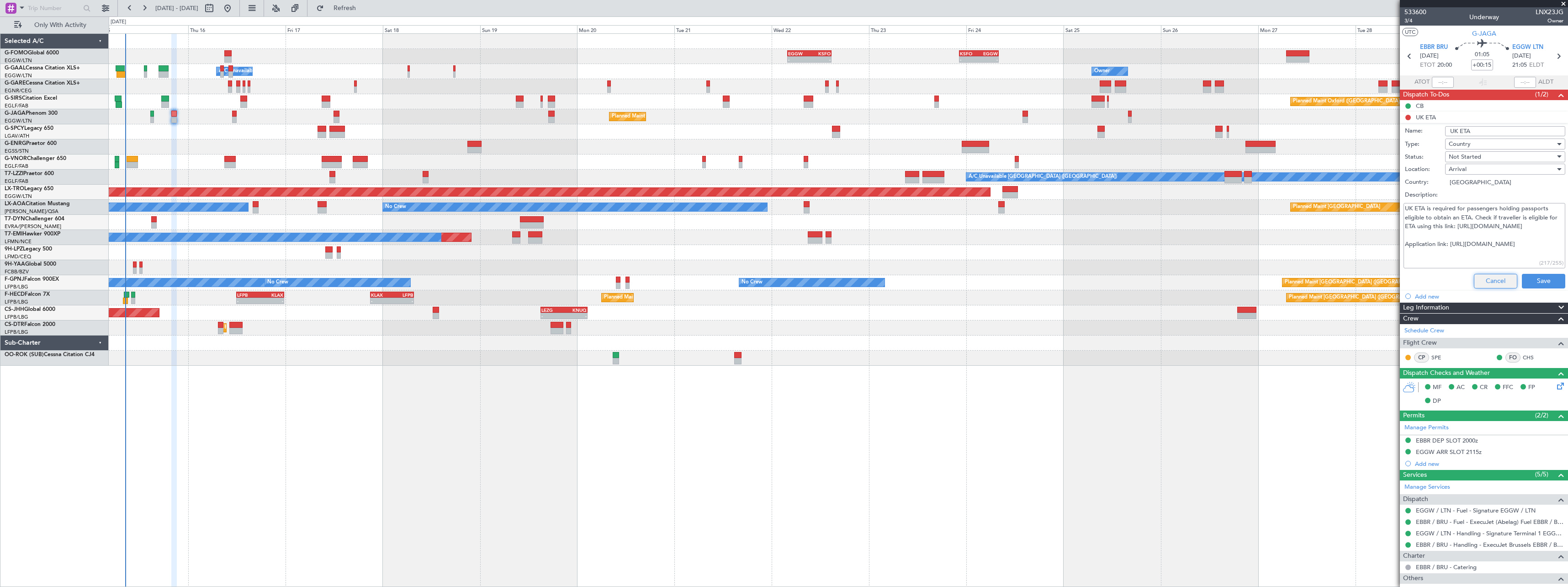
click at [1488, 283] on button "Cancel" at bounding box center [1496, 281] width 43 height 15
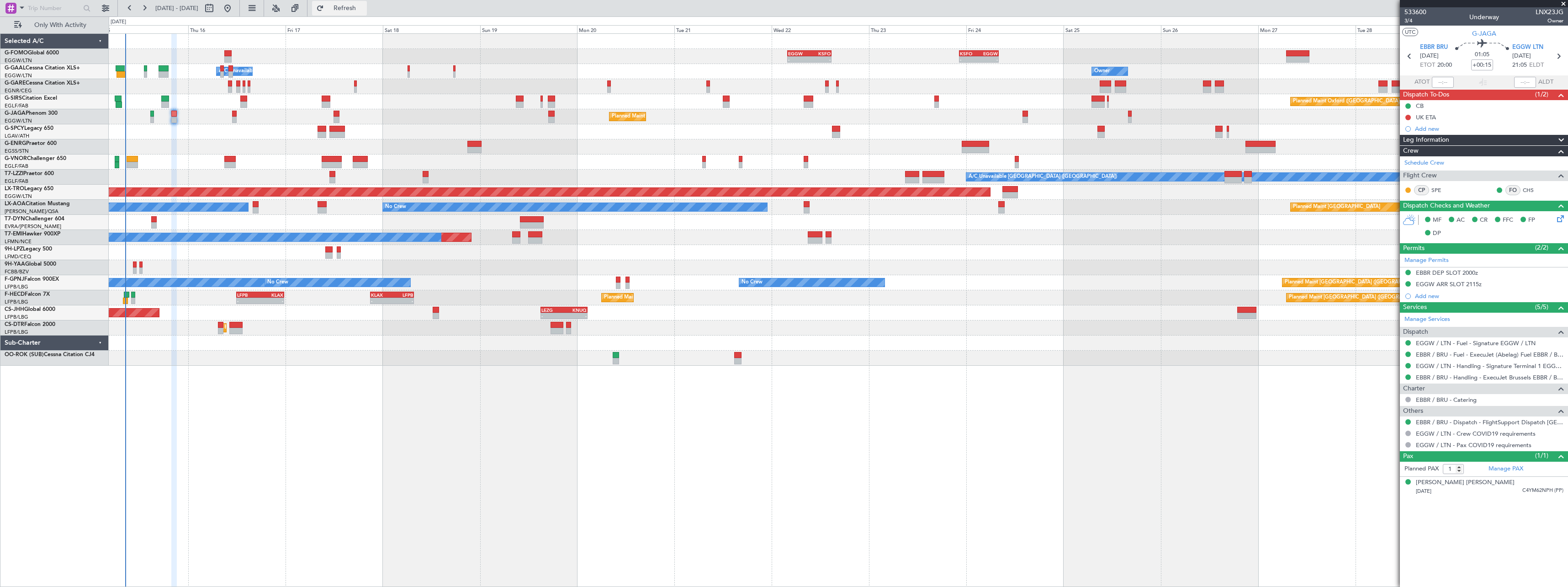
click at [364, 11] on span "Refresh" at bounding box center [344, 8] width 38 height 6
click at [364, 6] on span "Refresh" at bounding box center [344, 8] width 38 height 6
click at [364, 8] on span "Refresh" at bounding box center [344, 8] width 38 height 6
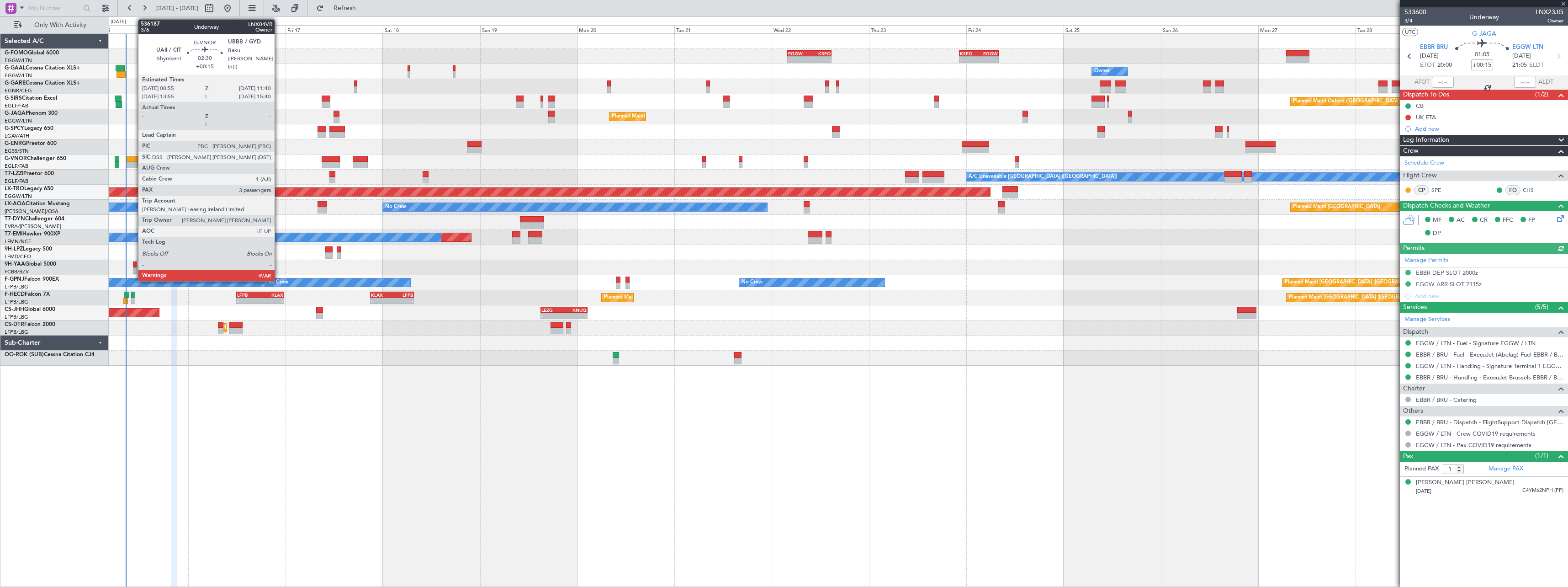
click at [133, 158] on div at bounding box center [132, 159] width 12 height 6
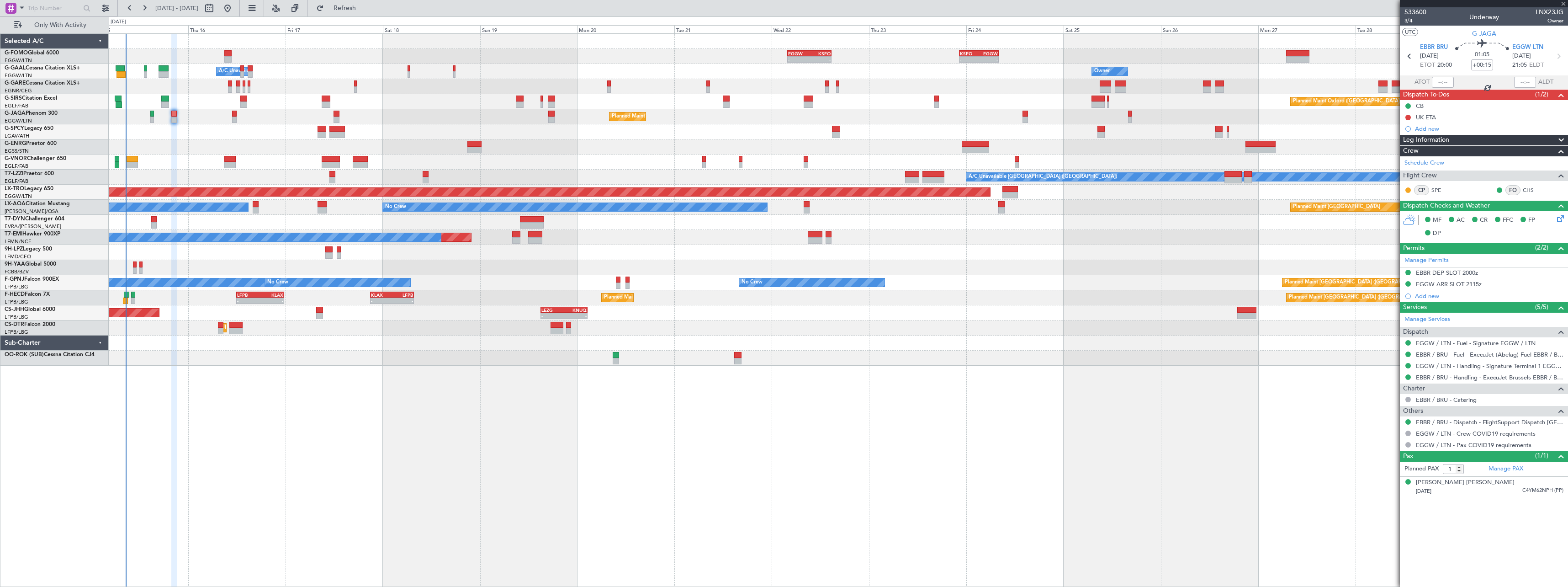
type input "3"
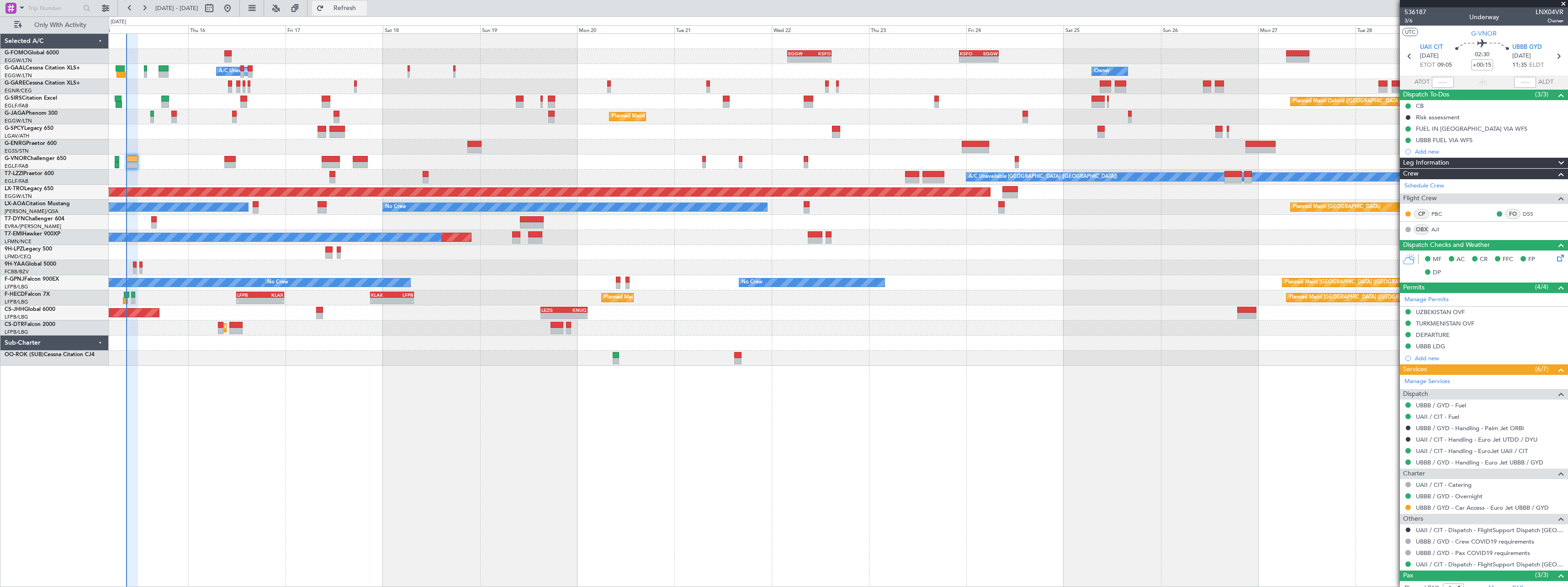
click at [364, 6] on span "Refresh" at bounding box center [344, 8] width 38 height 6
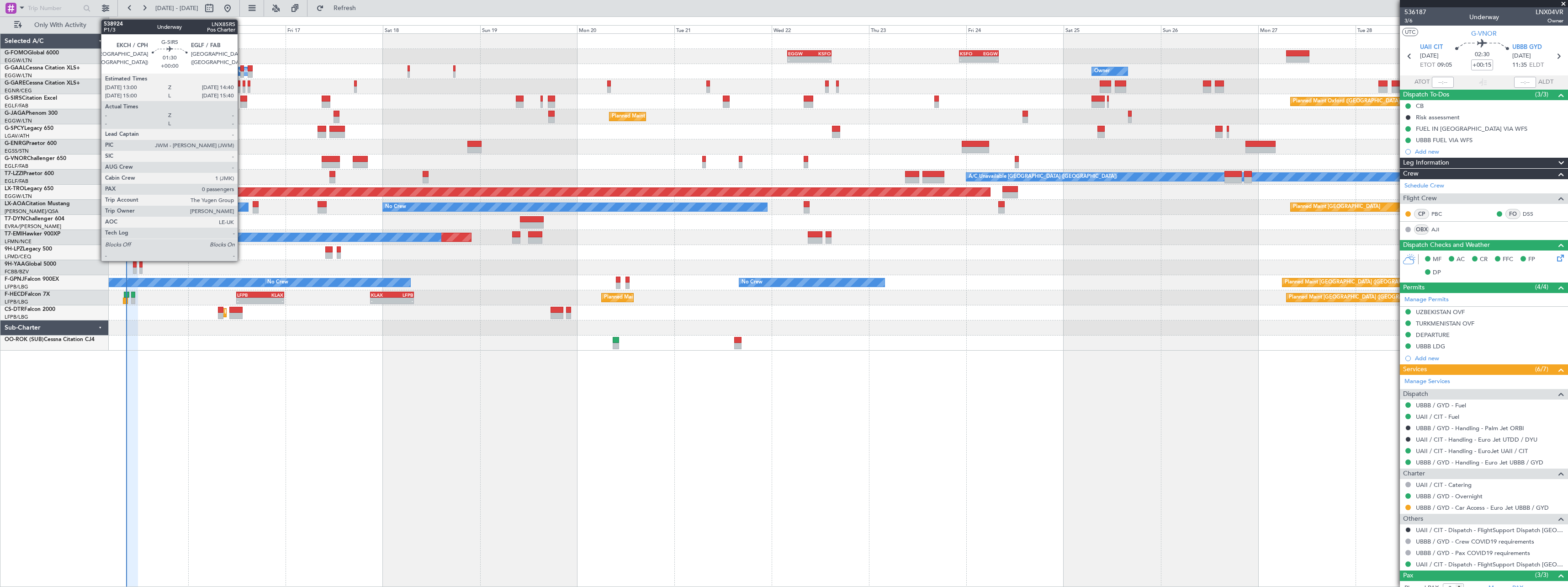
click at [242, 102] on div at bounding box center [244, 105] width 7 height 6
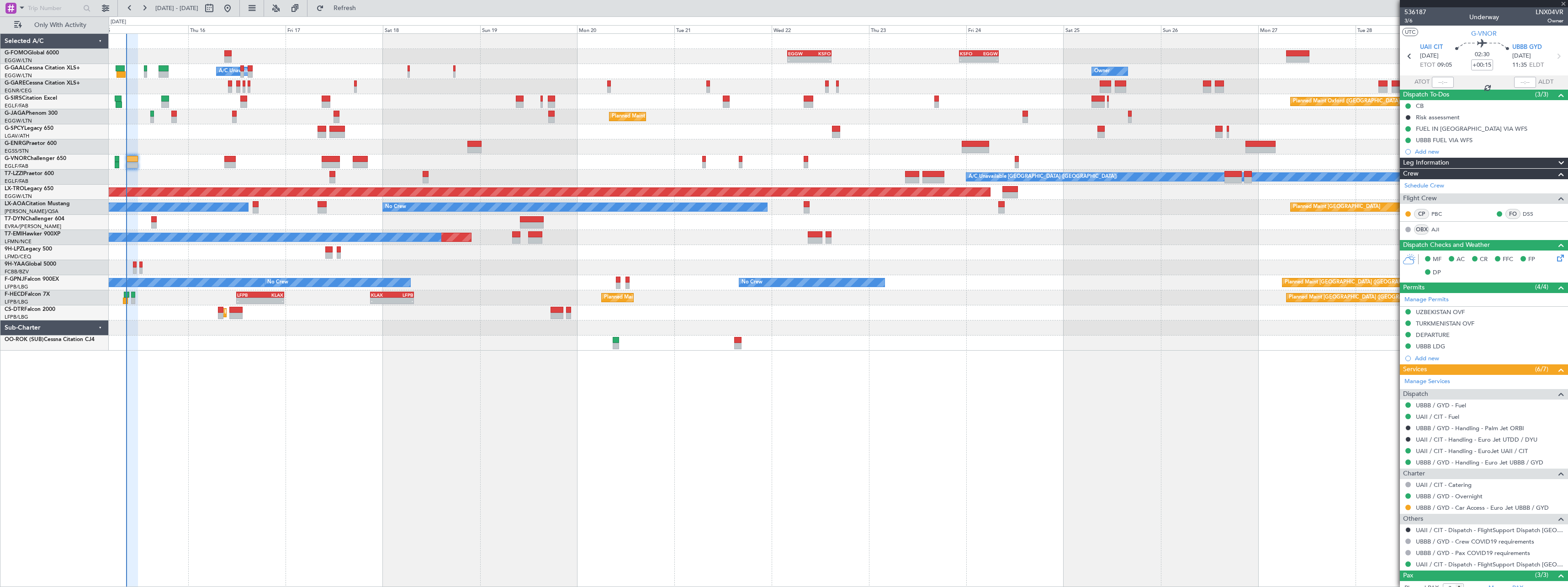
type input "0"
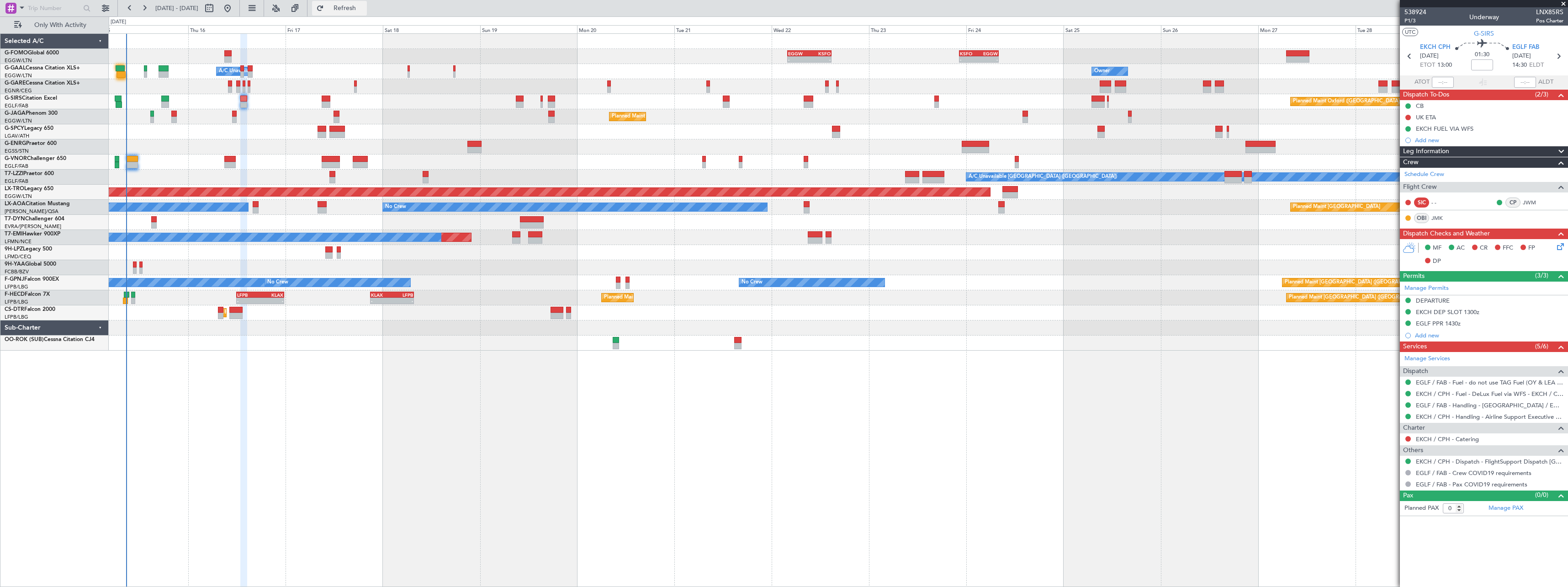
click at [364, 9] on span "Refresh" at bounding box center [344, 8] width 38 height 6
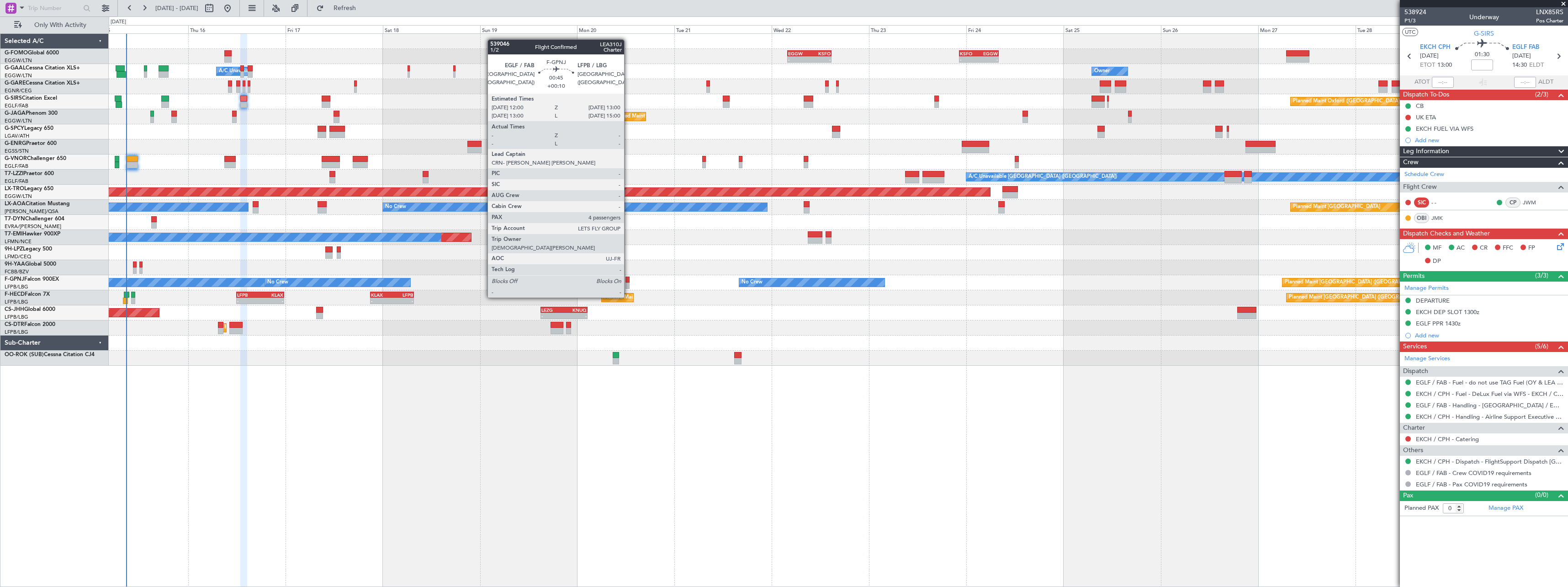
click at [628, 280] on div at bounding box center [627, 280] width 4 height 6
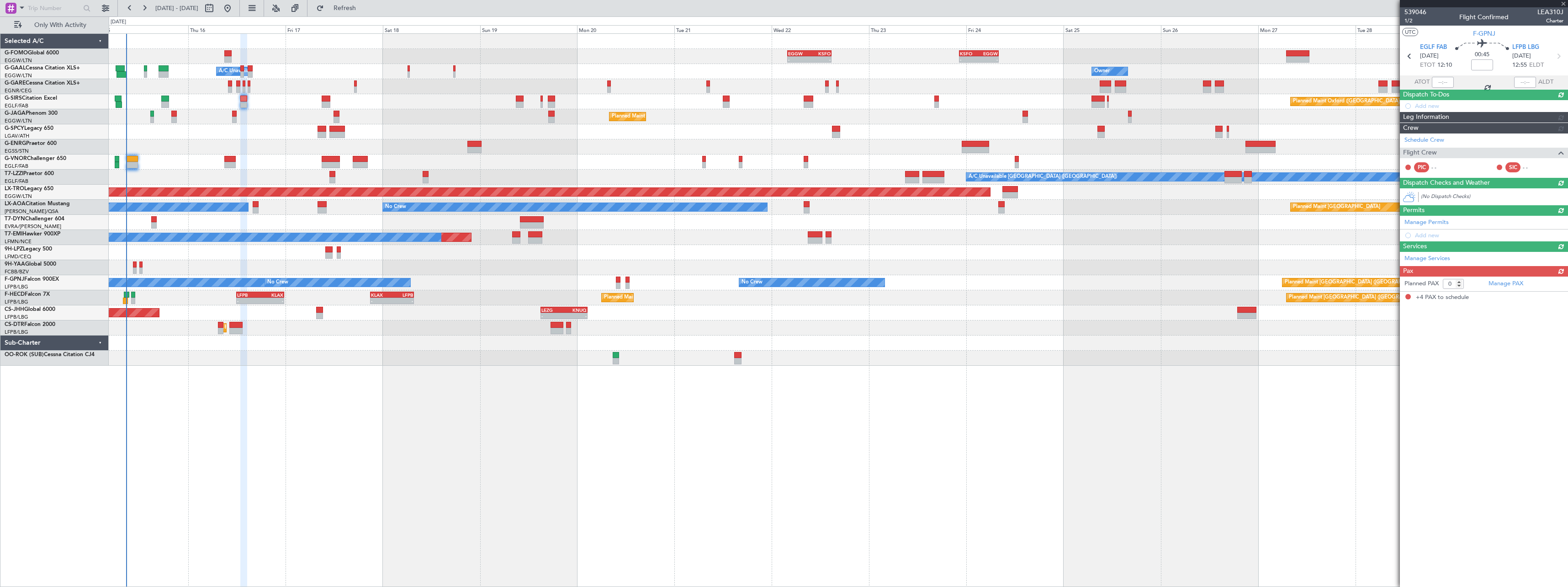
type input "+00:10"
type input "4"
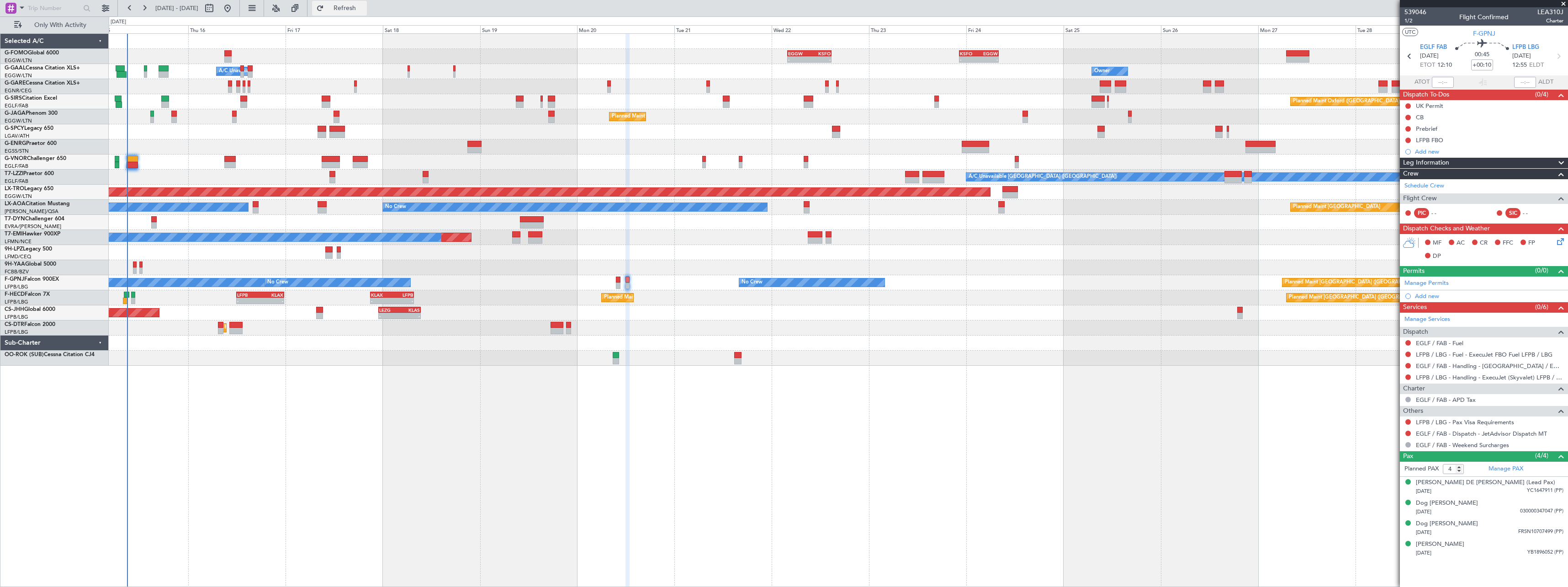
click at [364, 12] on span "Refresh" at bounding box center [344, 8] width 38 height 6
click at [64, 26] on span "Only With Activity" at bounding box center [61, 25] width 73 height 6
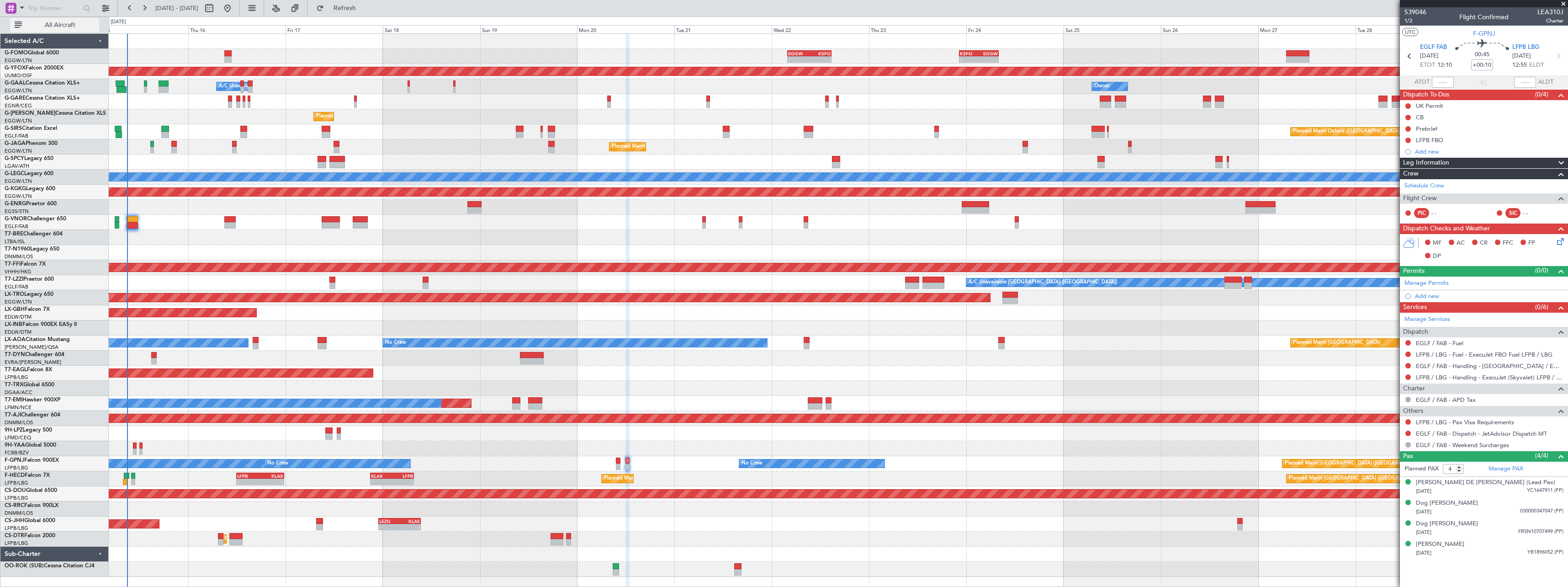
click at [61, 23] on span "All Aircraft" at bounding box center [61, 25] width 73 height 6
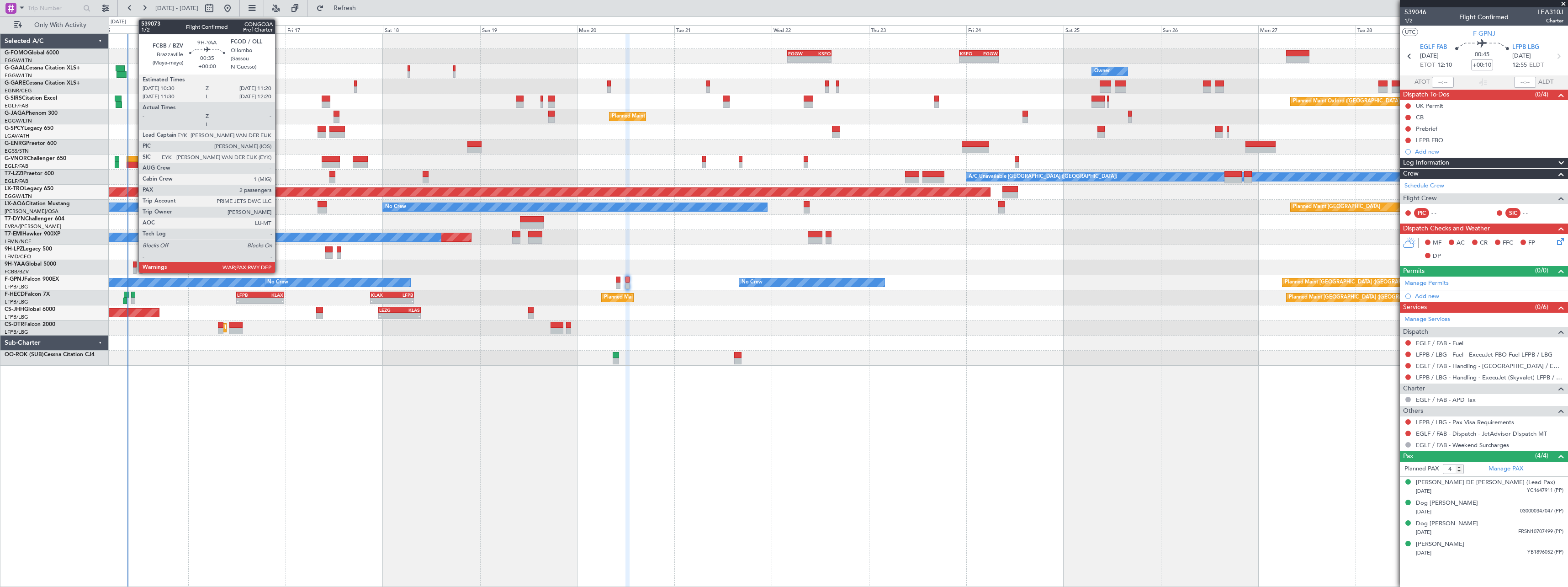
click at [134, 264] on div at bounding box center [134, 265] width 4 height 6
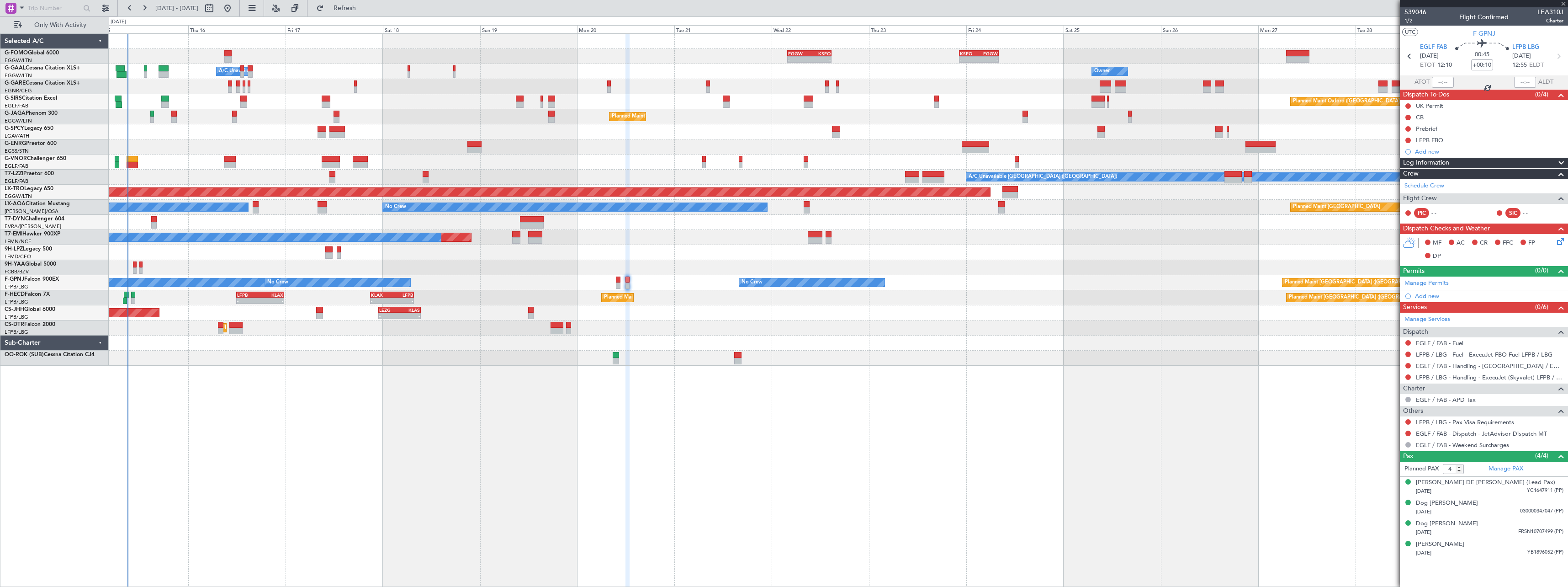
type input "2"
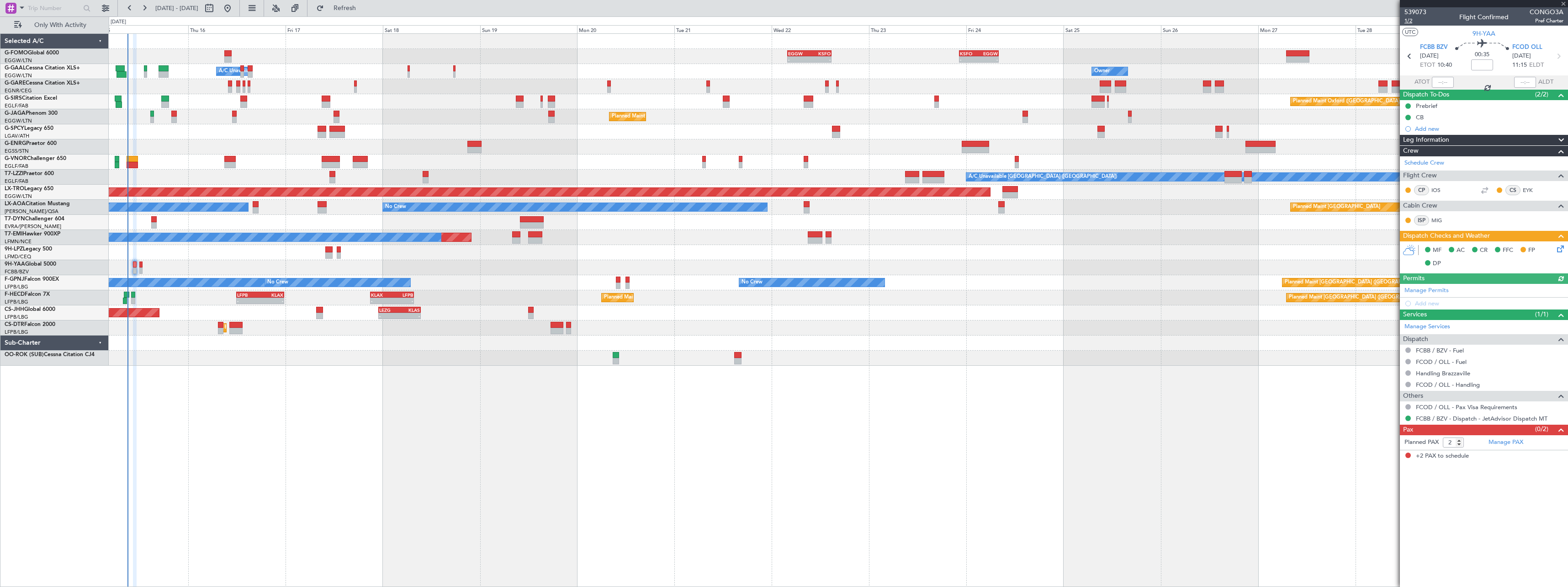
click at [1407, 22] on span "1/2" at bounding box center [1415, 21] width 22 height 8
click at [1407, 19] on span "1/2" at bounding box center [1415, 21] width 22 height 8
click at [1410, 22] on mat-tooltip-component "Trip Number" at bounding box center [1415, 29] width 45 height 24
click at [1408, 19] on mat-tooltip-component "Trip Number" at bounding box center [1415, 29] width 45 height 24
click at [1410, 22] on span "1/2" at bounding box center [1415, 21] width 22 height 8
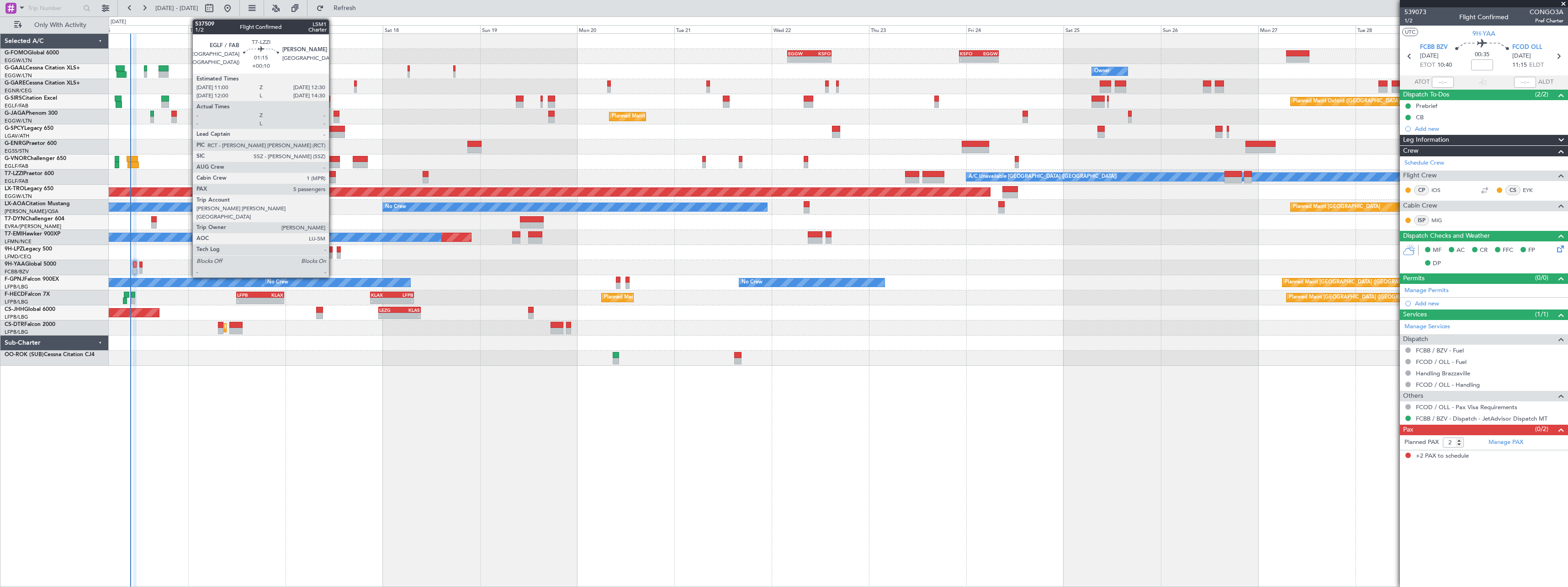
click at [333, 175] on div at bounding box center [333, 174] width 6 height 6
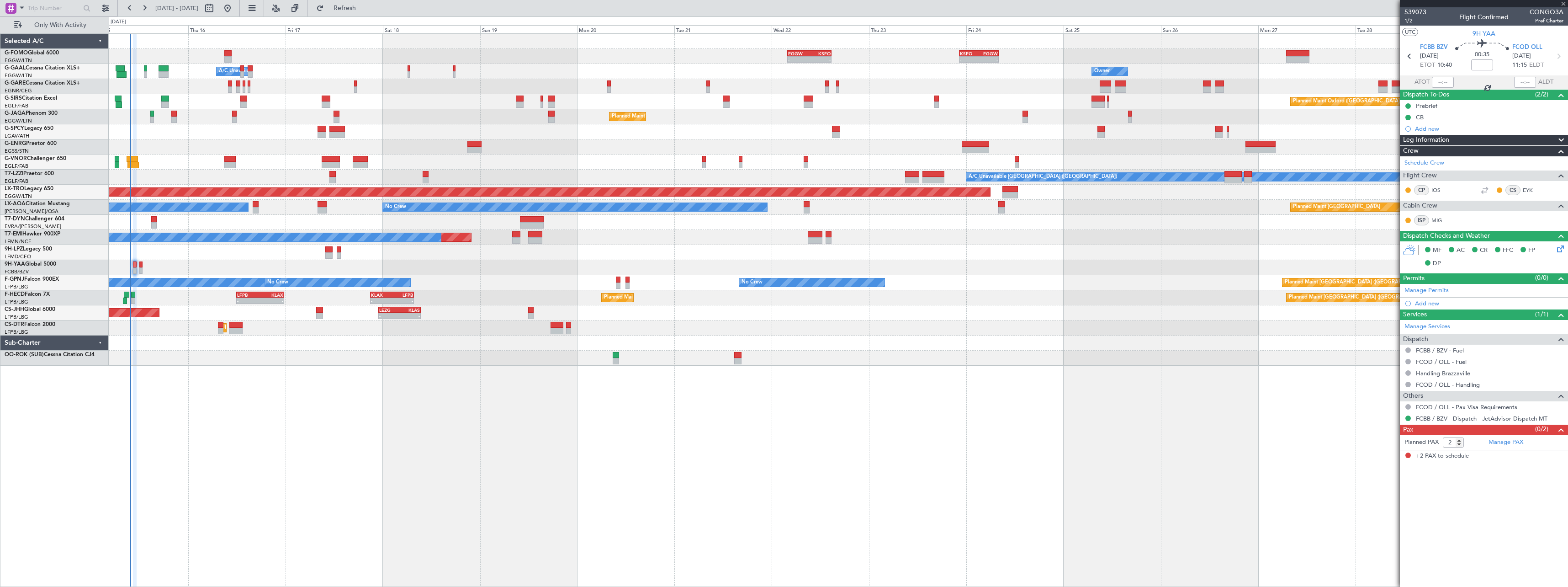
type input "+00:10"
type input "5"
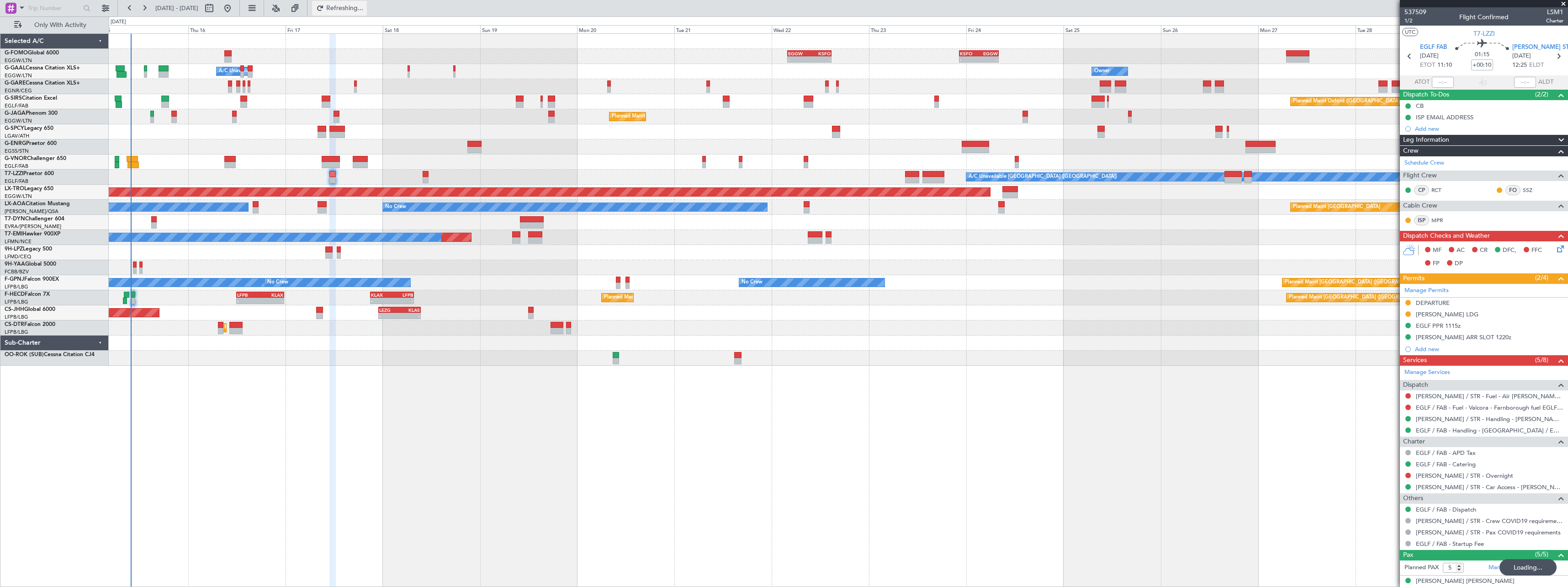
click at [364, 7] on span "Refreshing..." at bounding box center [344, 8] width 38 height 6
click at [367, 2] on button "Refresh" at bounding box center [339, 8] width 55 height 15
click at [364, 5] on span "Refresh" at bounding box center [344, 8] width 38 height 6
click at [364, 9] on span "Refresh" at bounding box center [344, 8] width 38 height 6
click at [367, 2] on button "Refresh" at bounding box center [339, 8] width 55 height 15
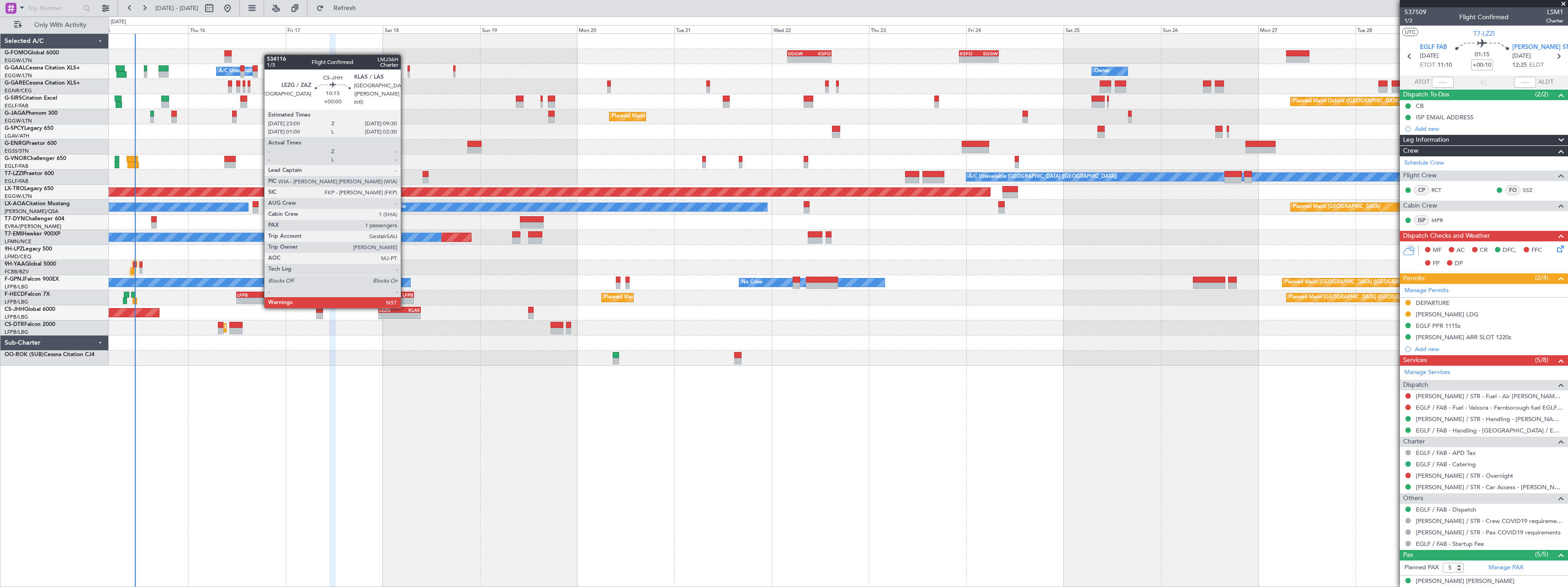
click at [405, 307] on div "LEZG 23:00 Z KLAS 09:30 Z" at bounding box center [400, 310] width 43 height 6
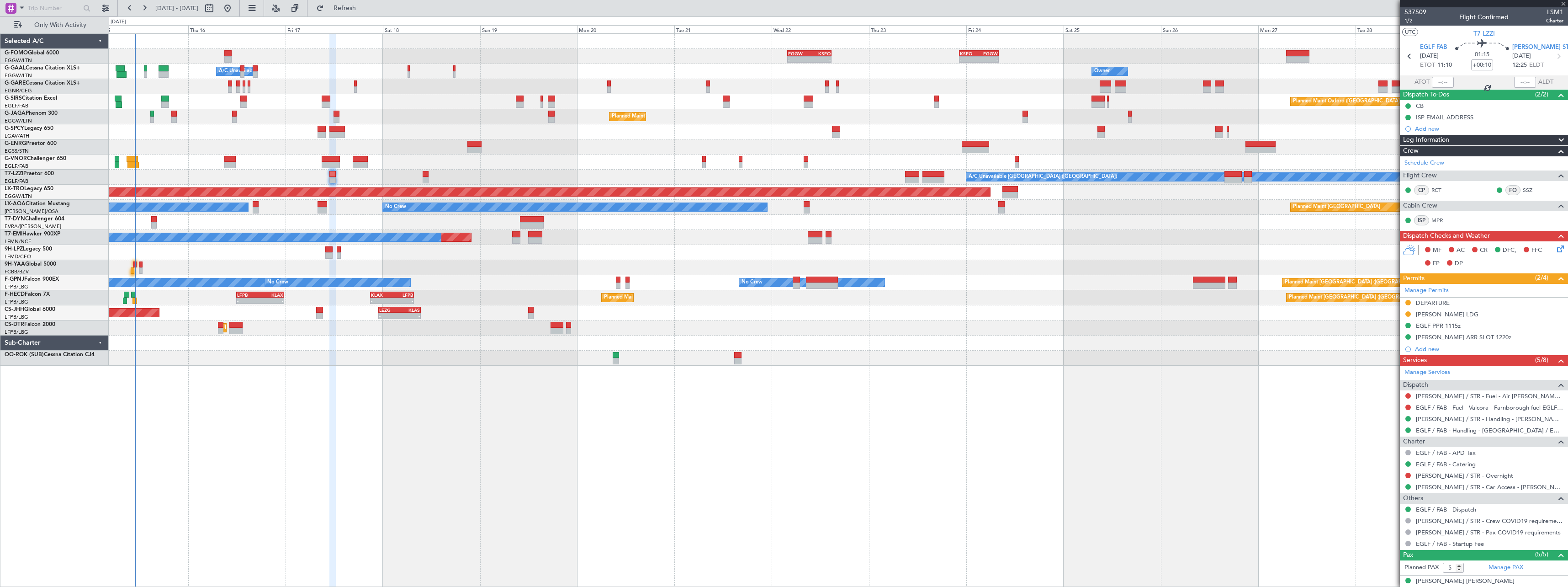
type input "1"
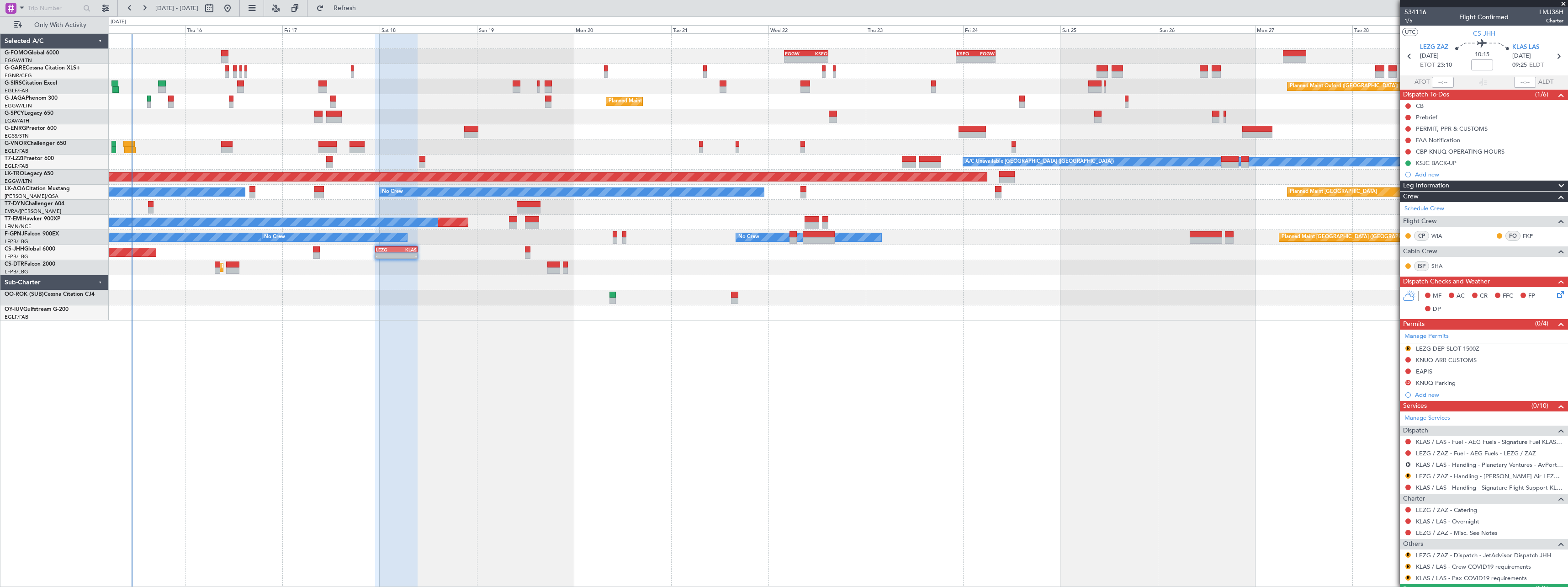
click at [946, 397] on div "- - EGGW 03:55 Z KSFO 14:45 Z - - KSFO 22:15 Z EGGW 08:00 Z Planned Maint [GEOG…" at bounding box center [838, 310] width 1459 height 554
